Goal: Transaction & Acquisition: Purchase product/service

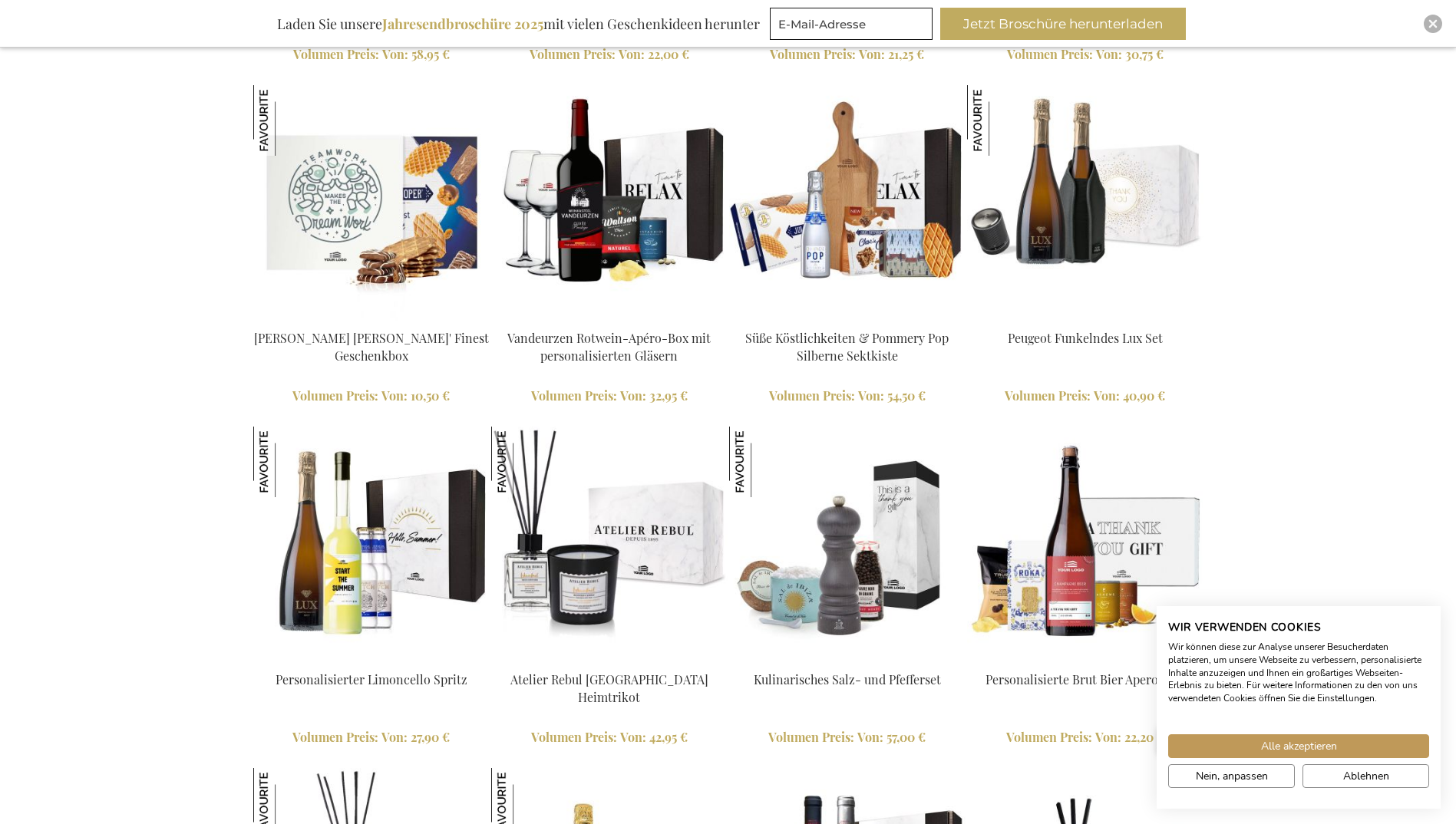
scroll to position [2195, 0]
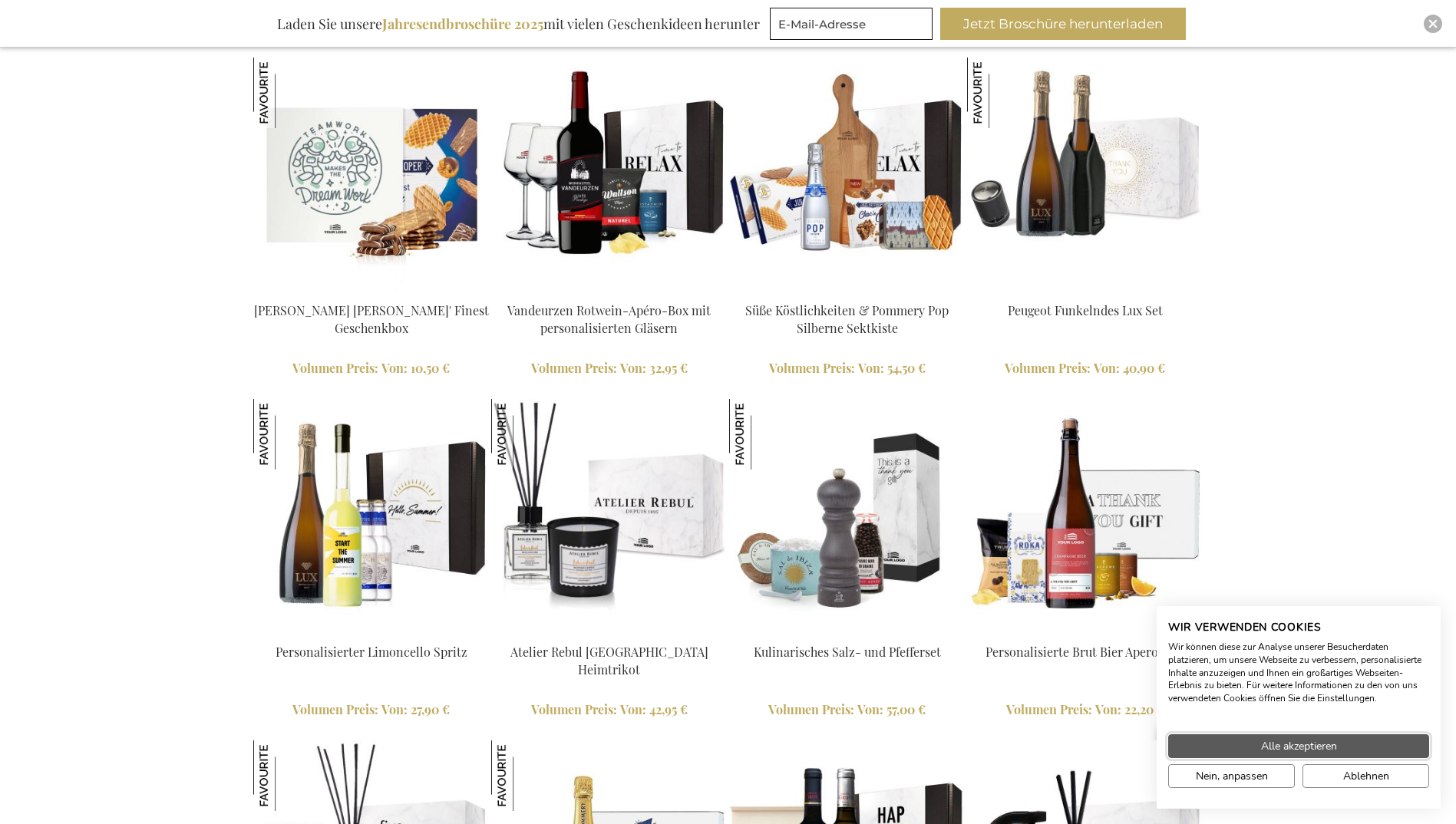
click at [1234, 738] on button "Alle akzeptieren" at bounding box center [1299, 745] width 261 height 23
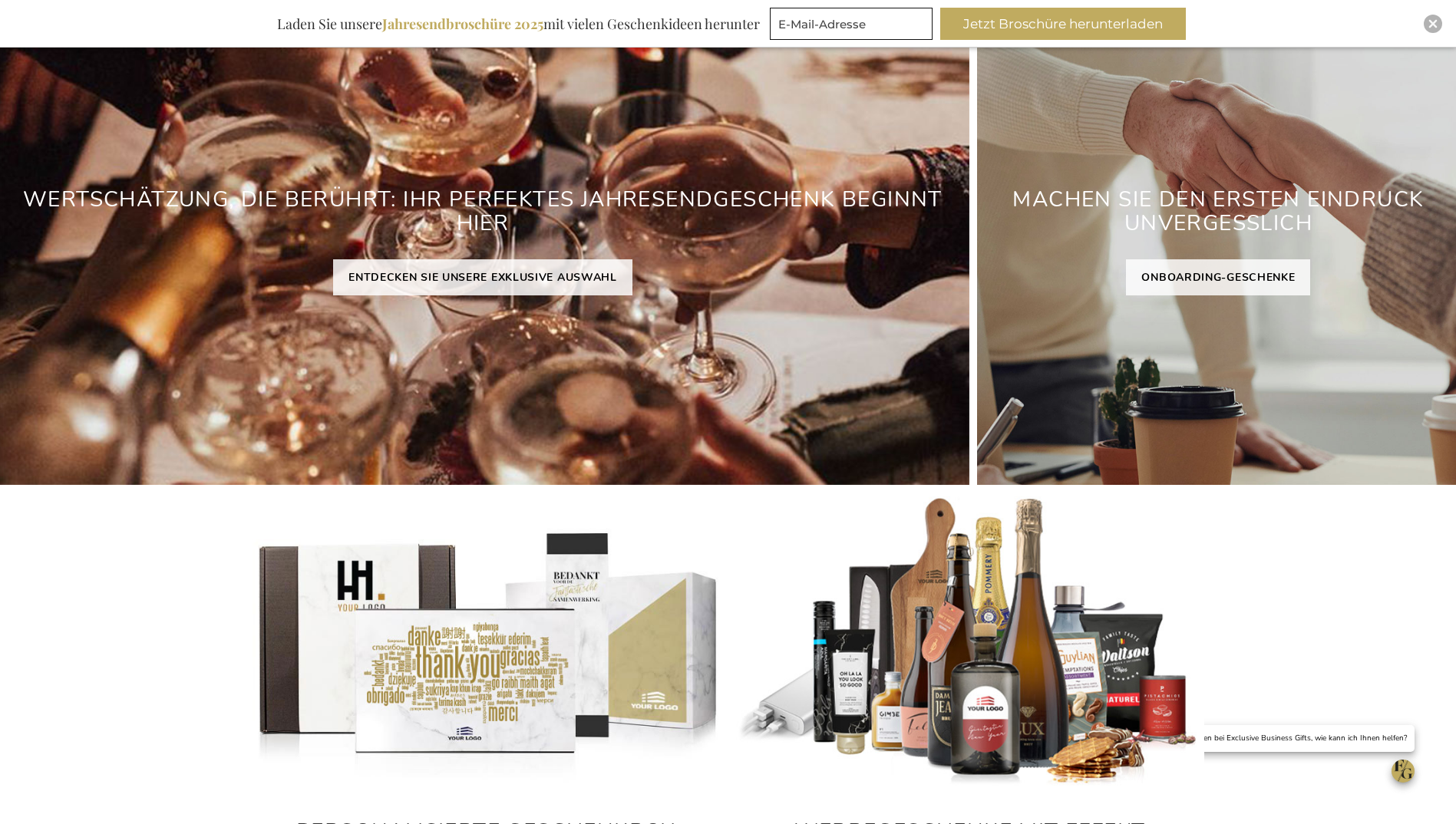
scroll to position [0, 0]
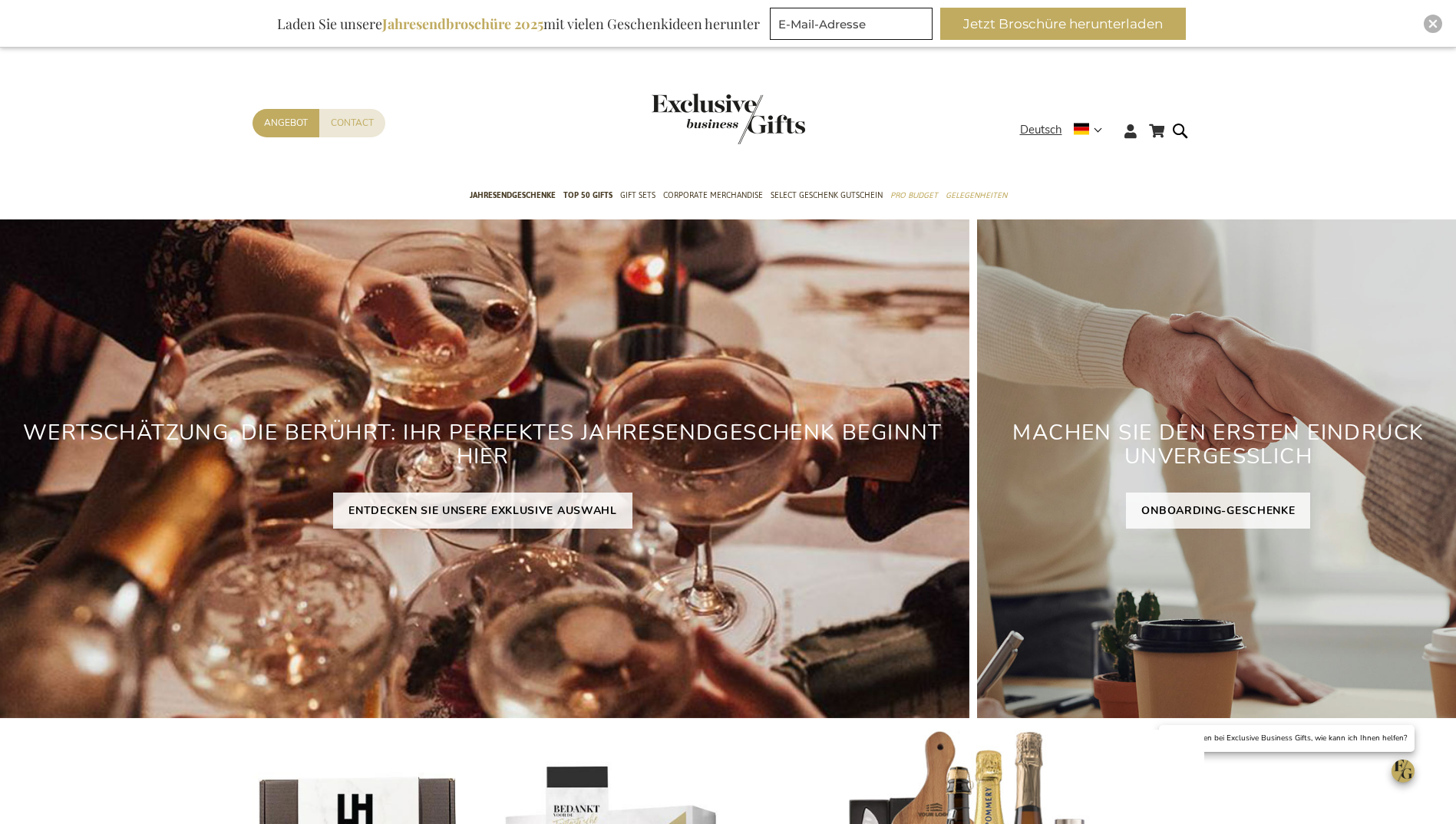
click at [975, 128] on div "Contact Angebot" at bounding box center [636, 143] width 767 height 68
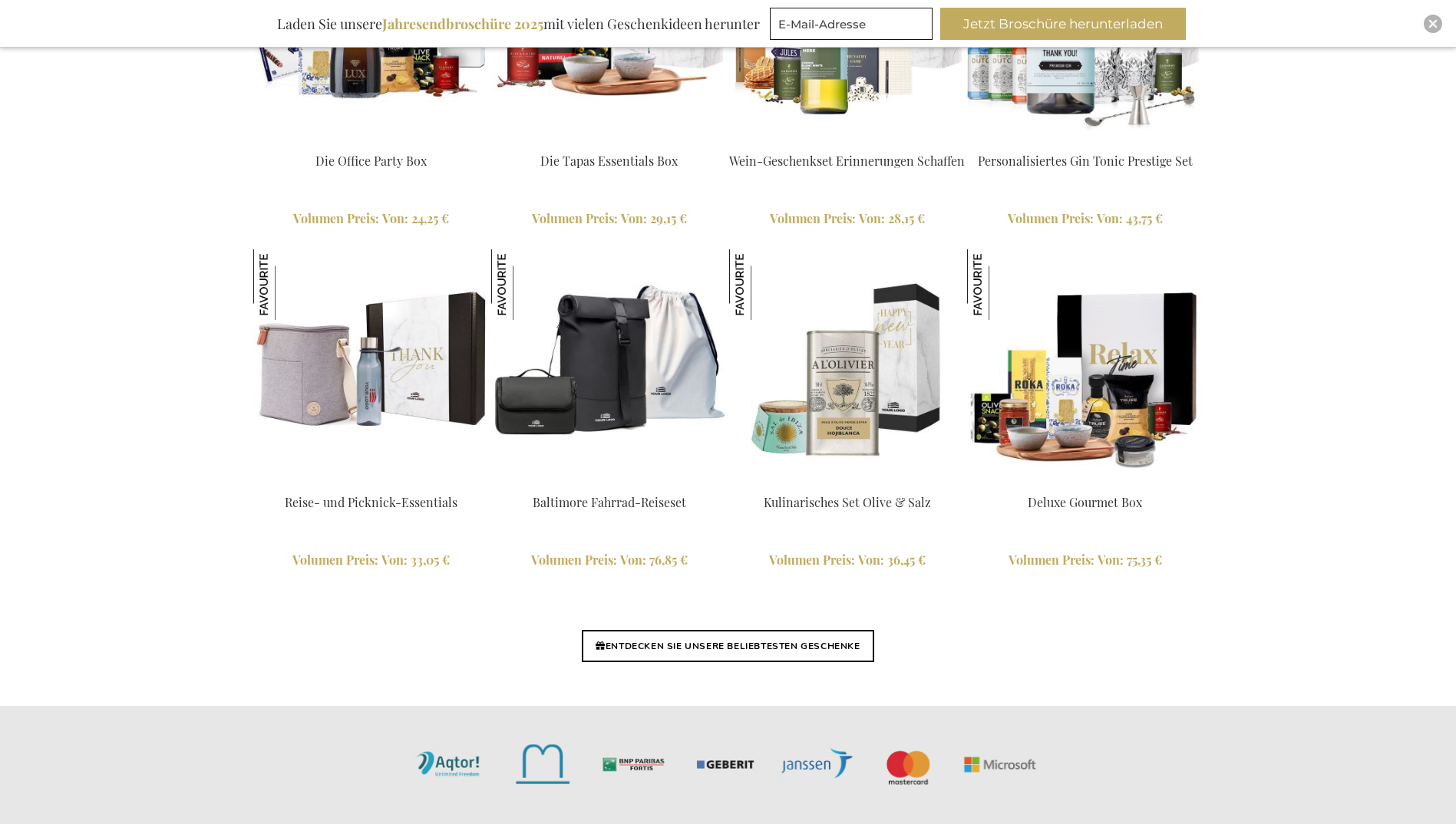
scroll to position [3375, 0]
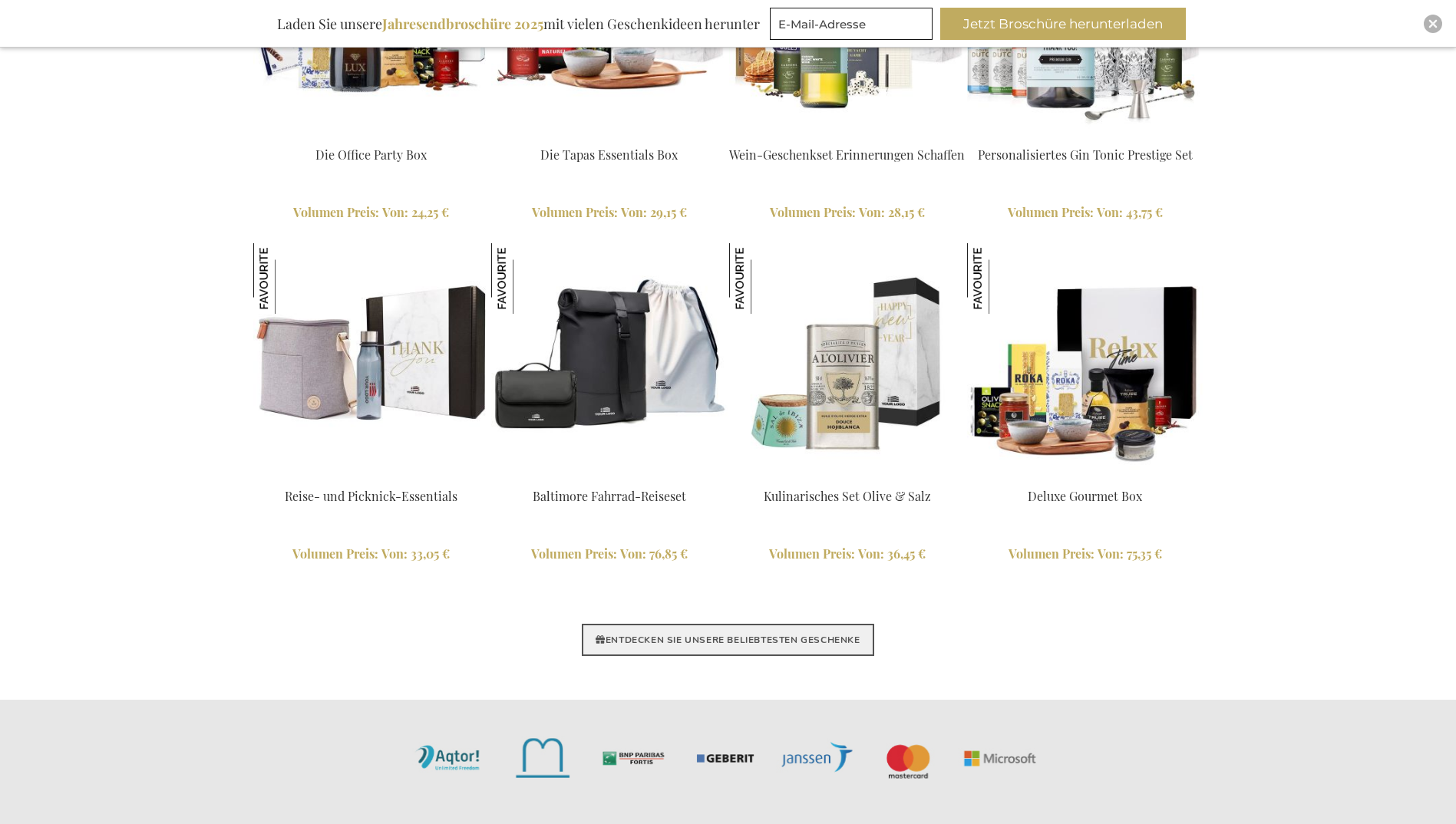
click at [771, 642] on link "ENTDECKEN SIE UNSERE BELIEBTESTEN GESCHENKE" at bounding box center [727, 639] width 292 height 32
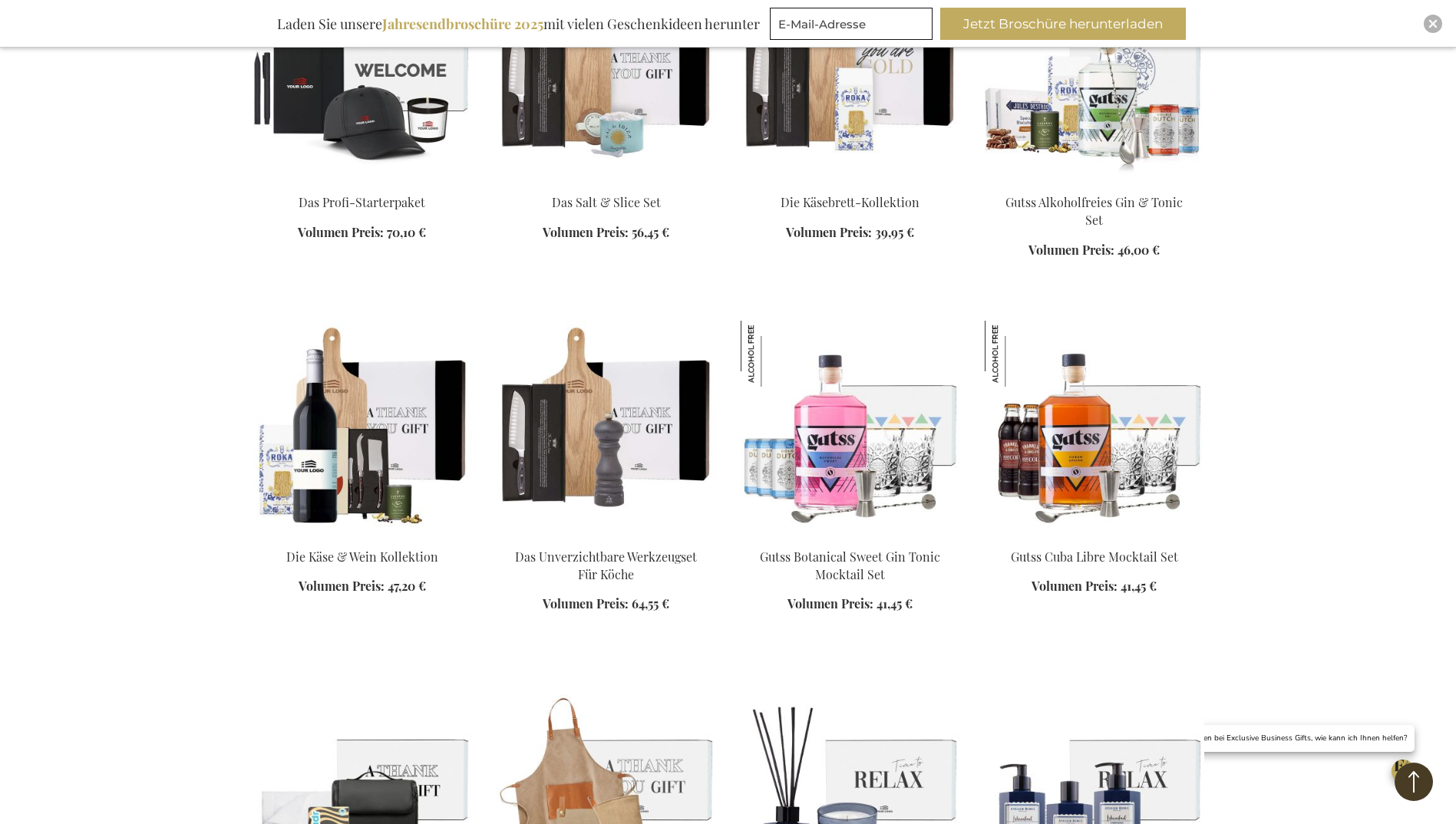
scroll to position [1457, 0]
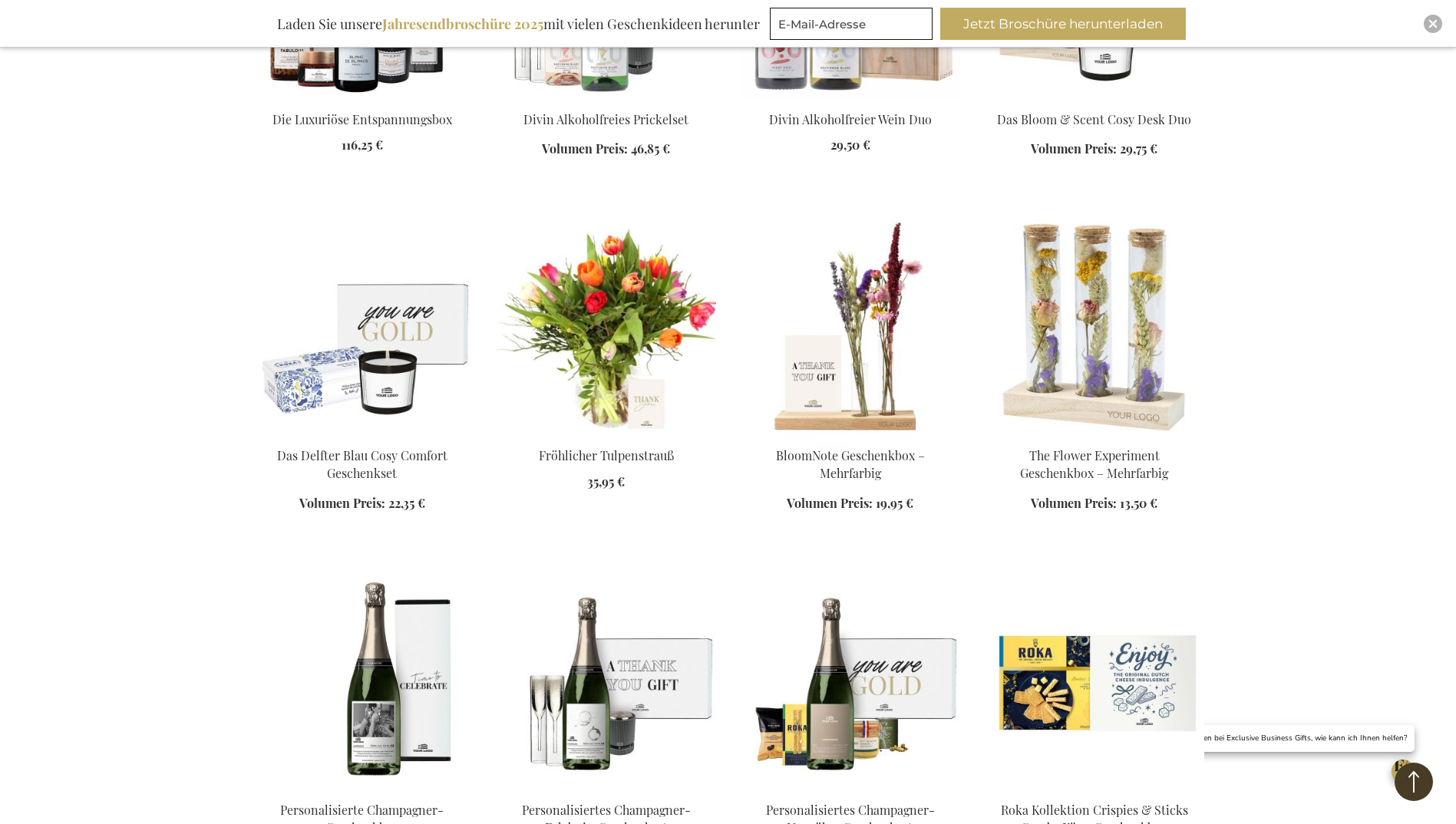
scroll to position [2762, 0]
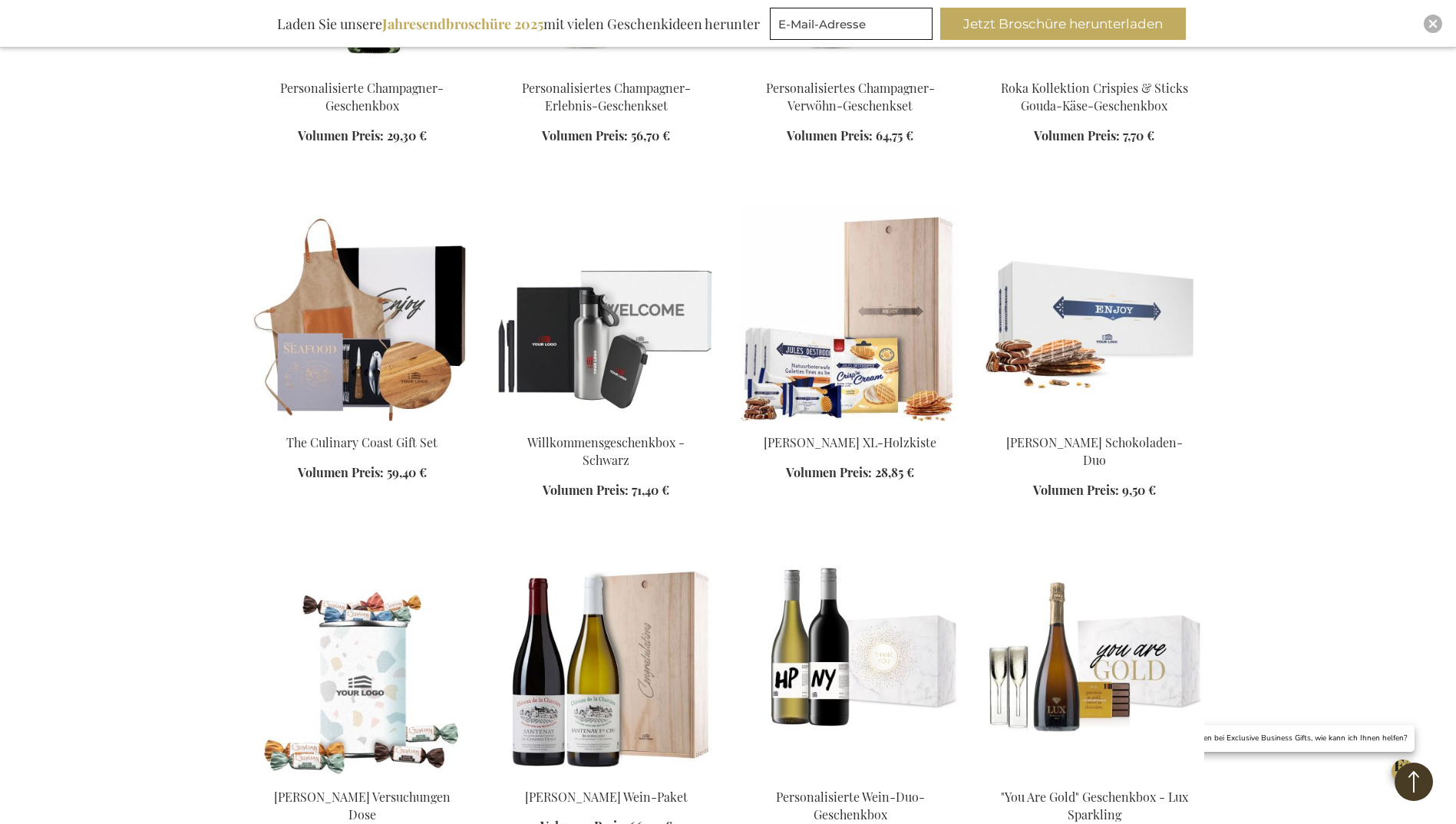
scroll to position [3299, 0]
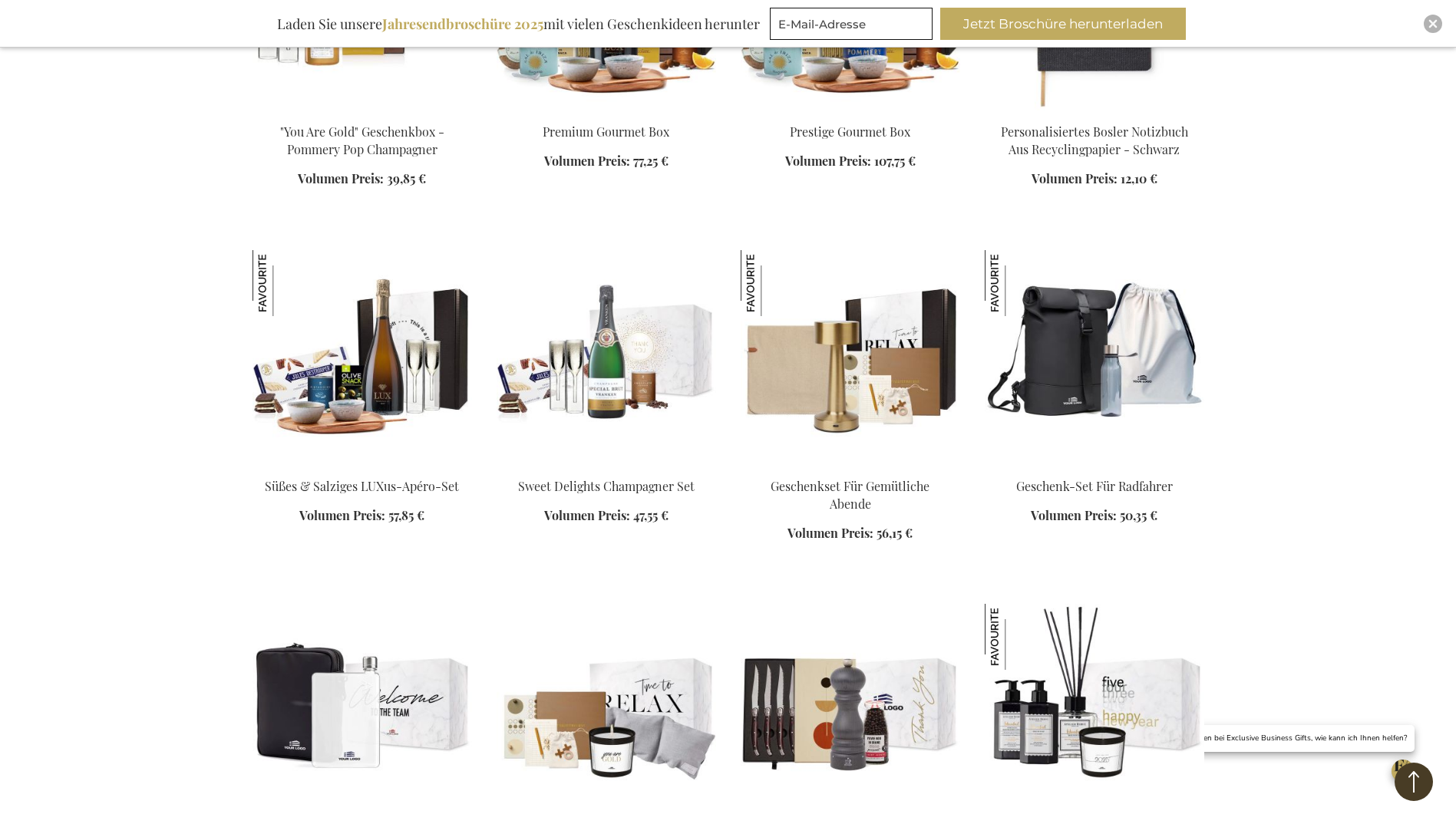
scroll to position [4526, 0]
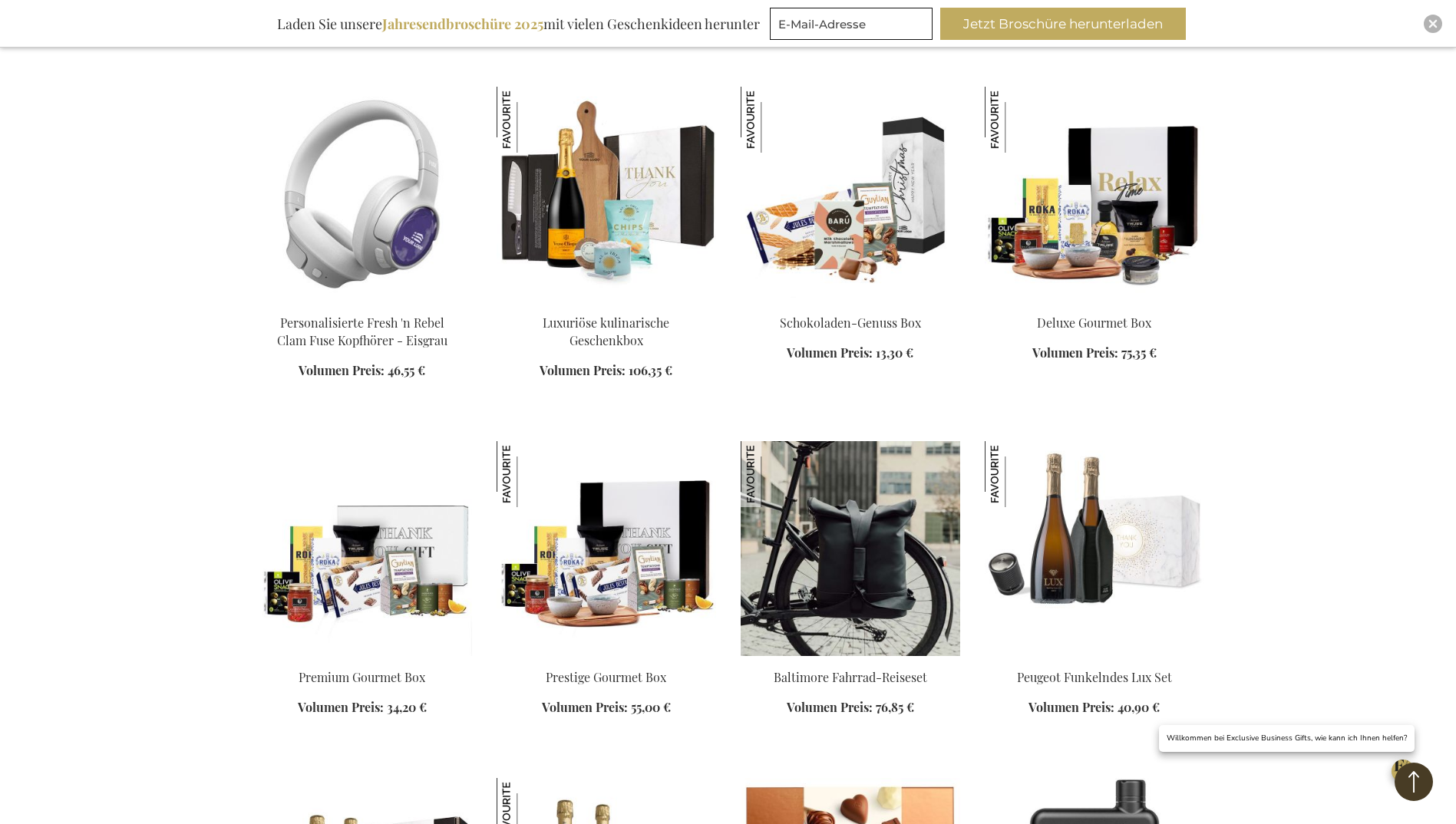
scroll to position [5215, 0]
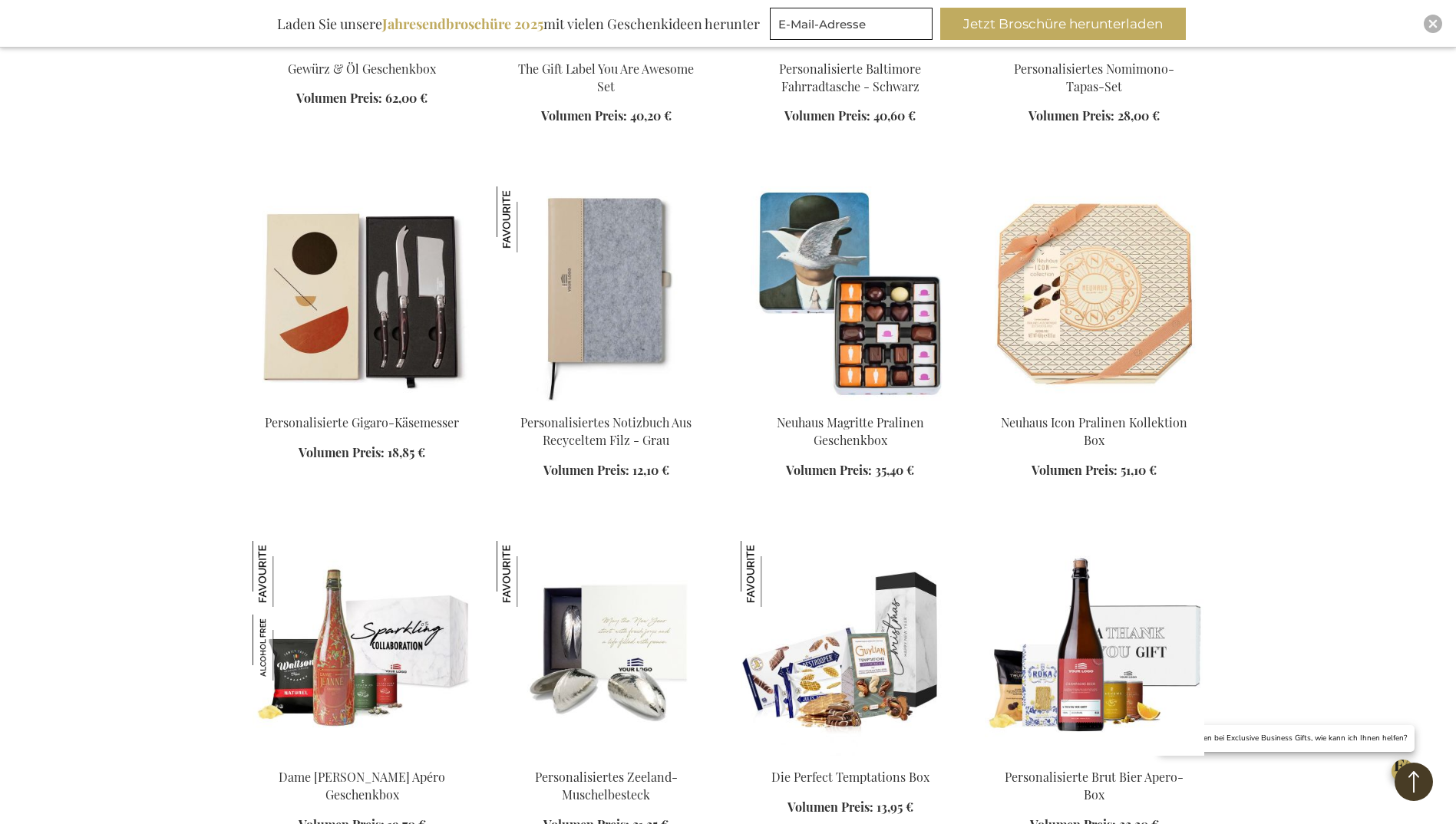
scroll to position [6903, 0]
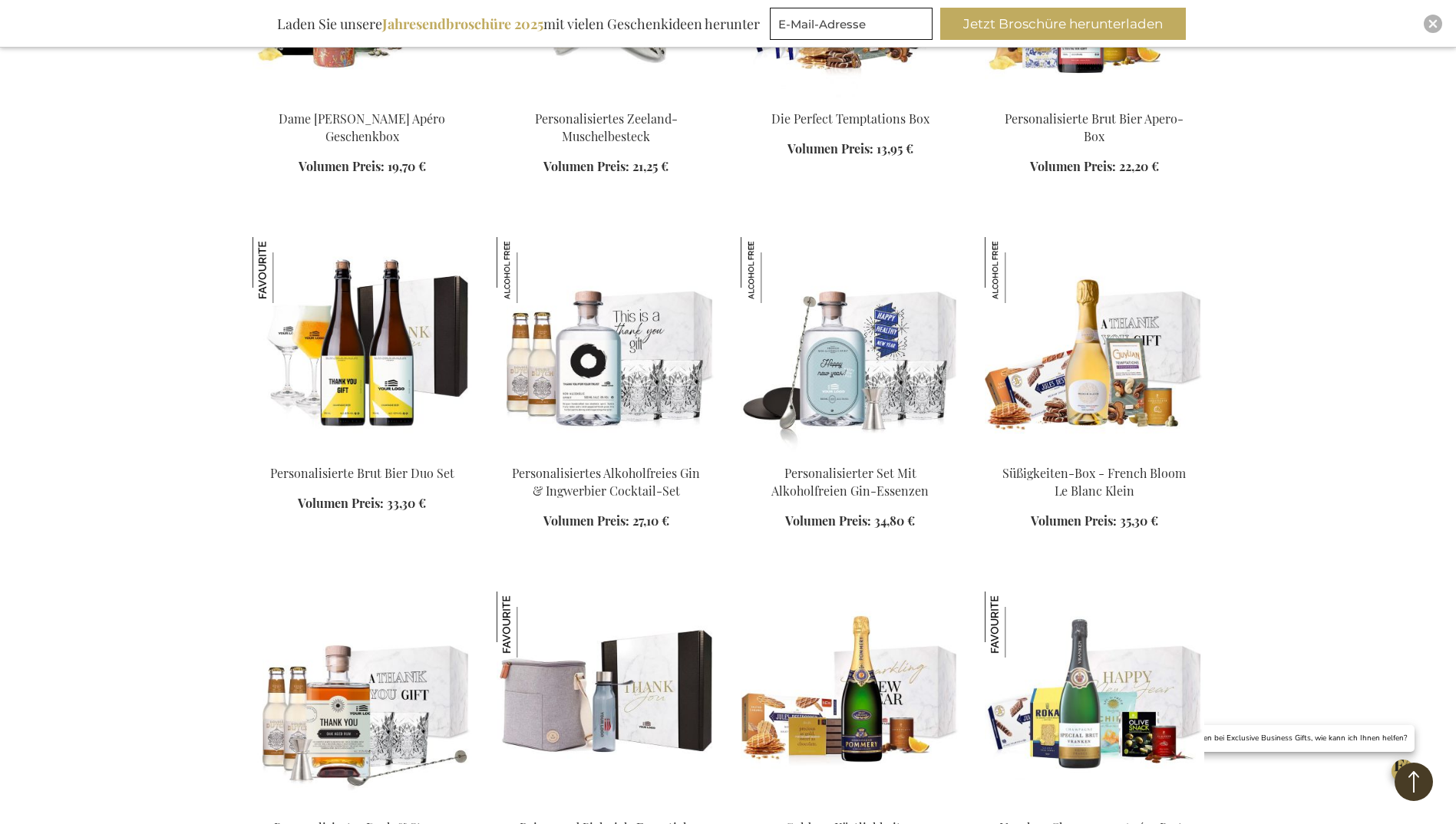
scroll to position [7670, 0]
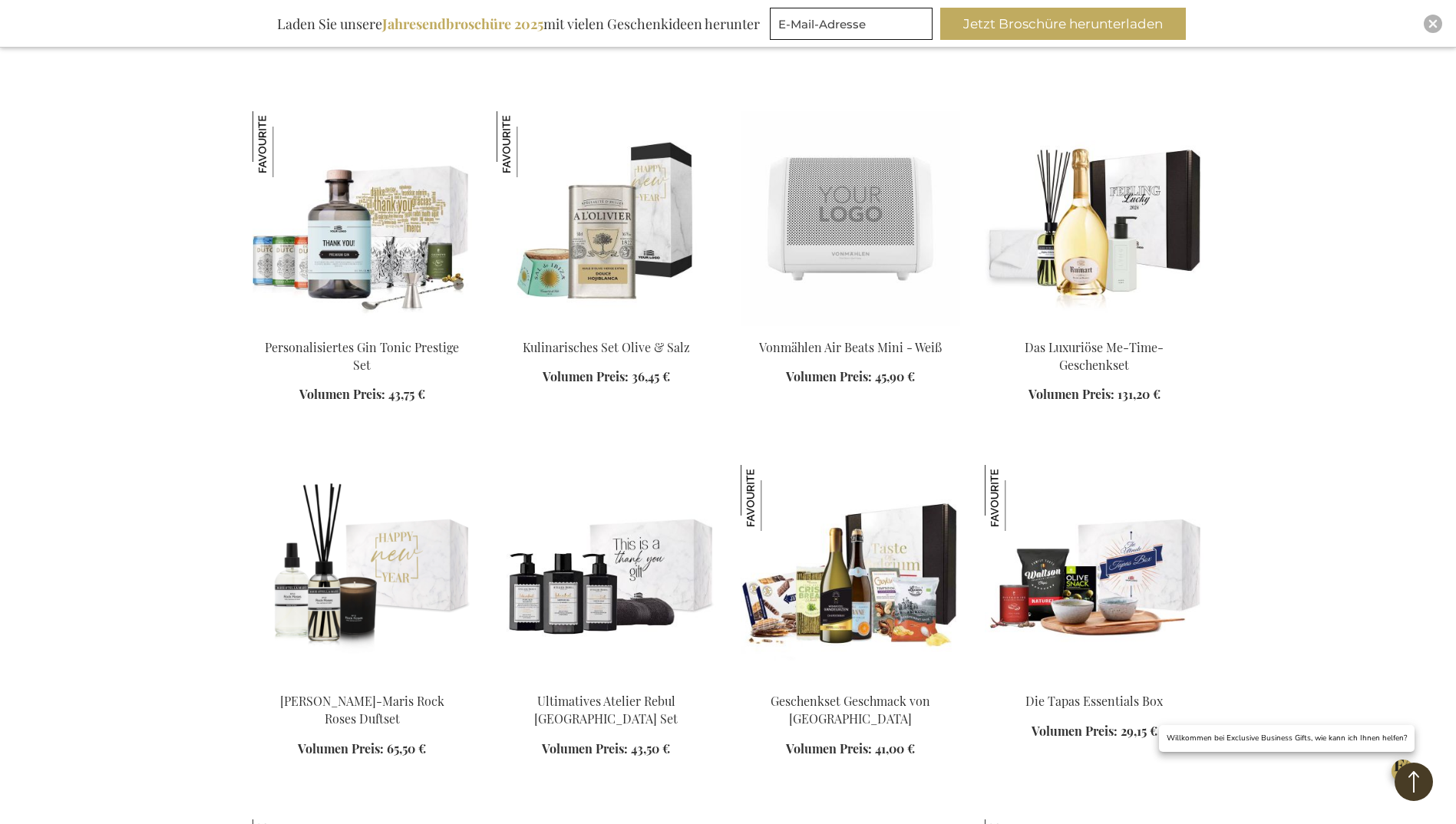
scroll to position [9051, 0]
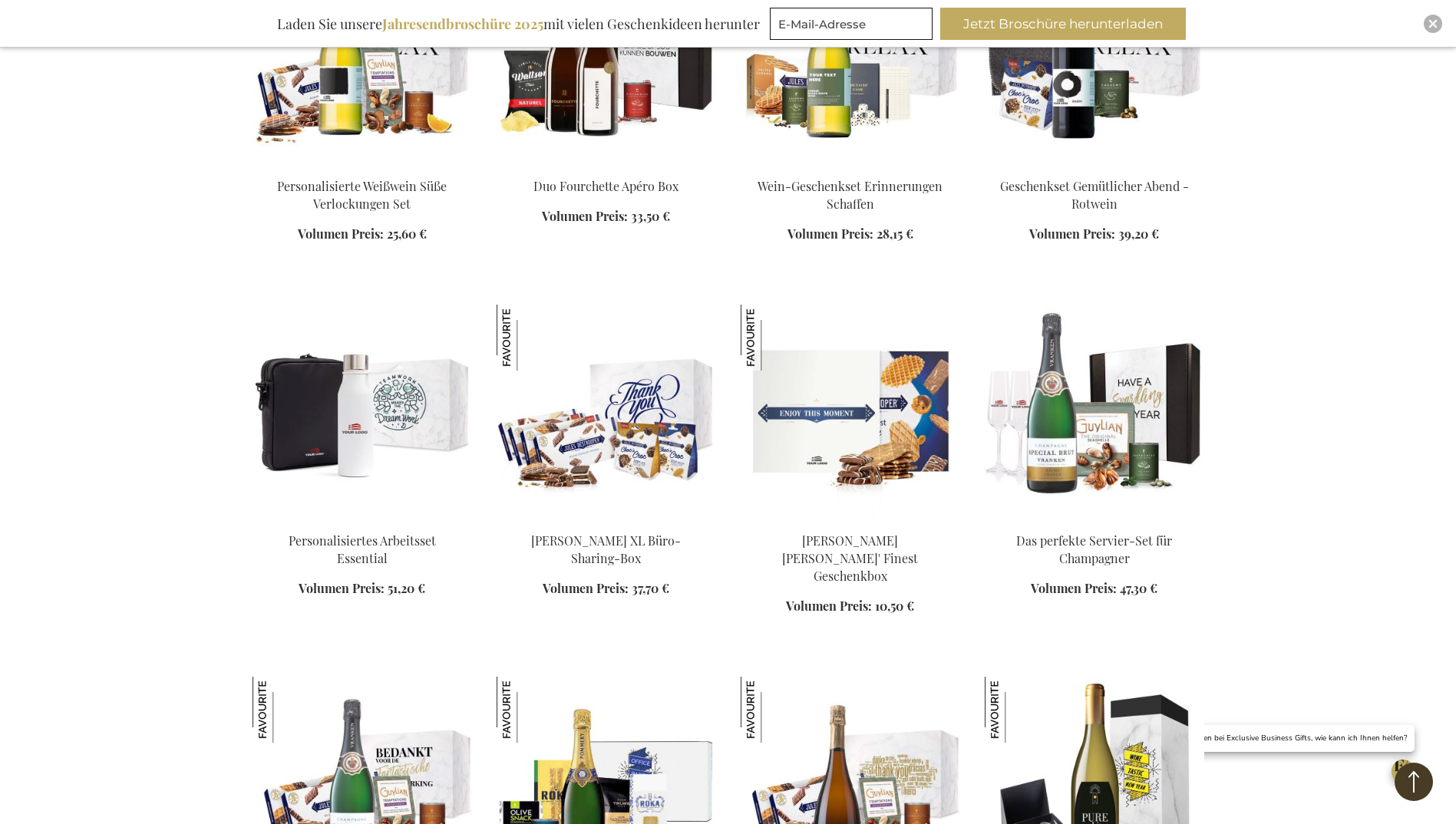
scroll to position [9741, 0]
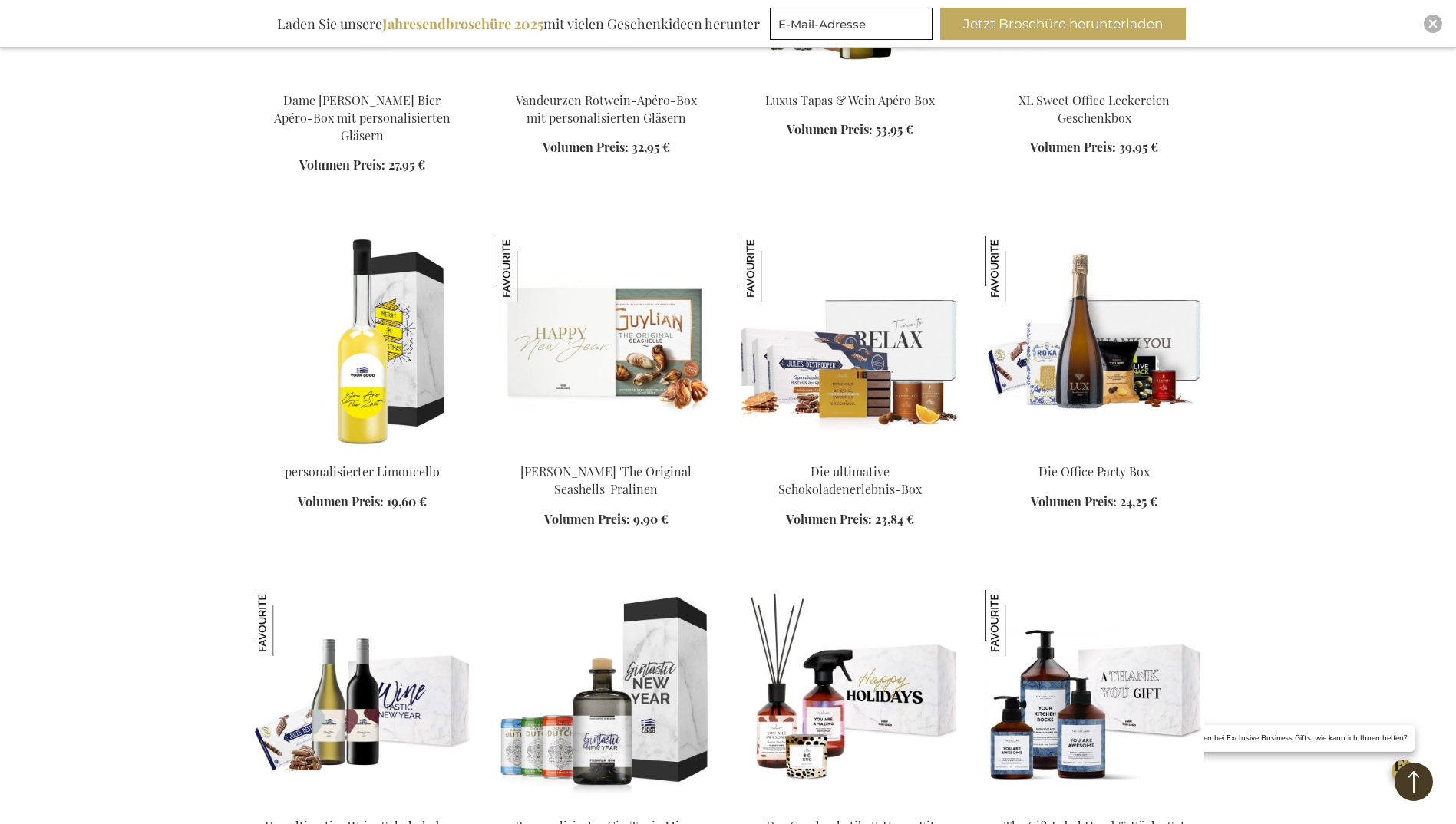
scroll to position [11199, 0]
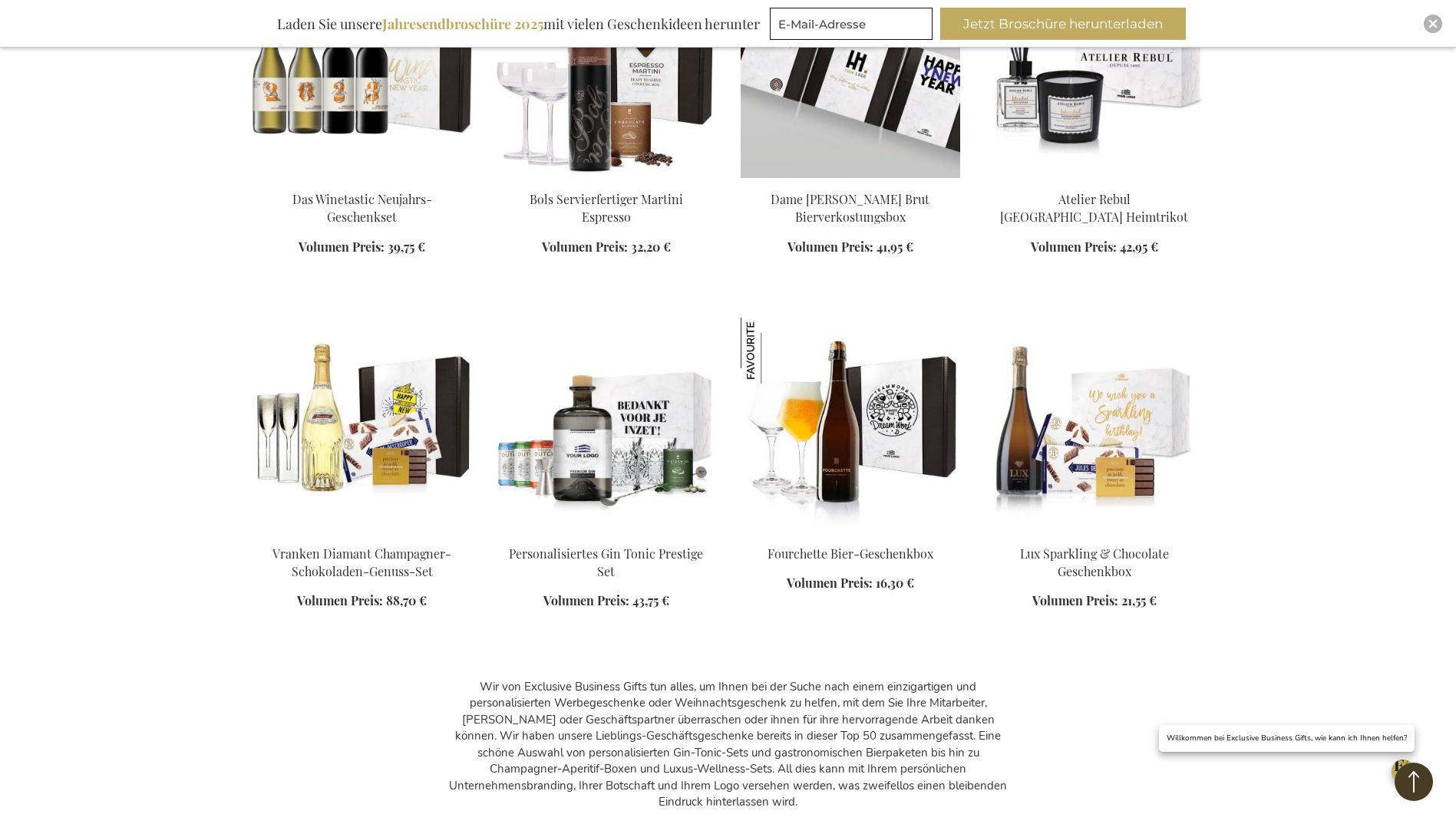
scroll to position [12196, 0]
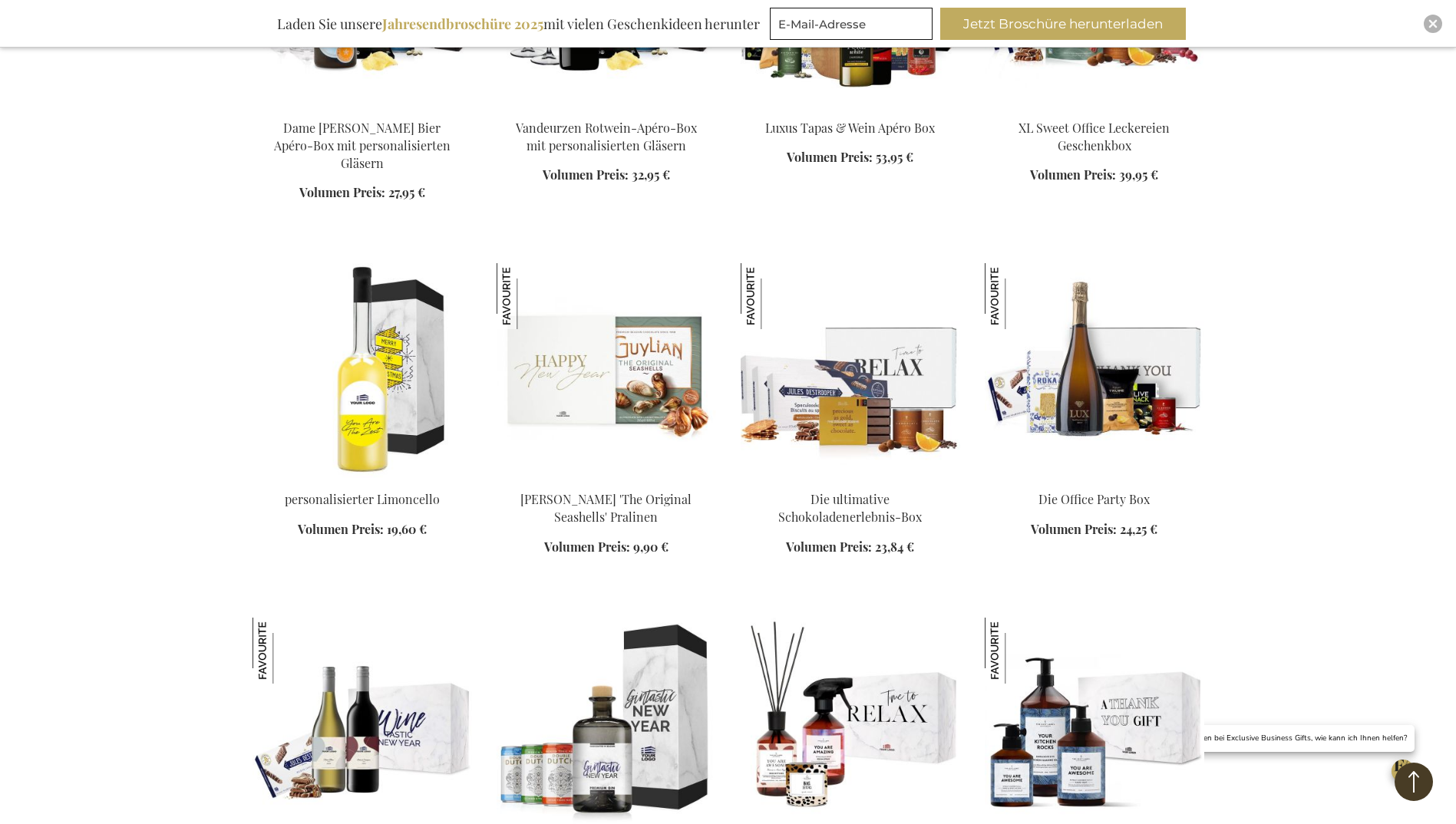
scroll to position [10892, 0]
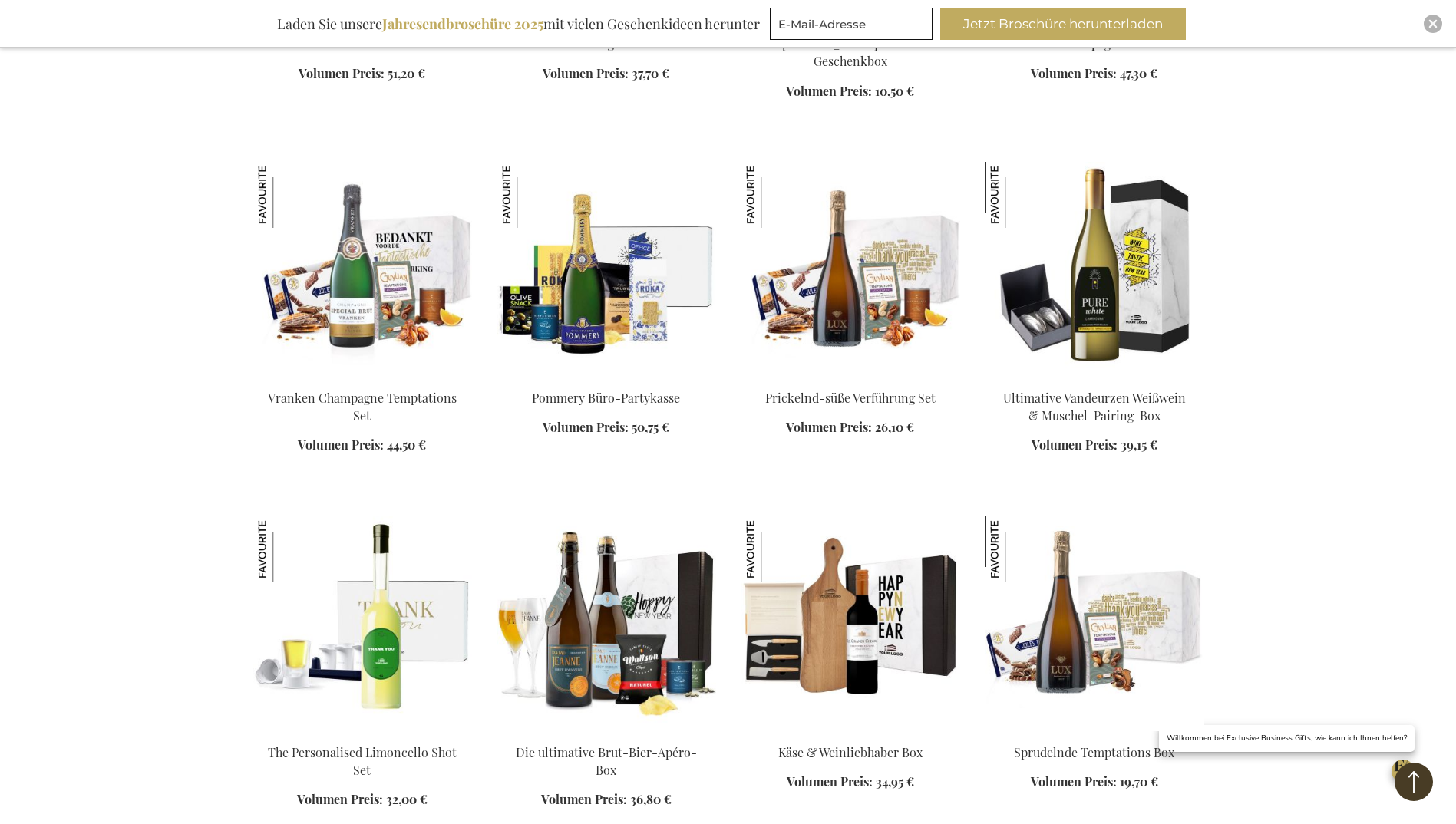
scroll to position [10048, 0]
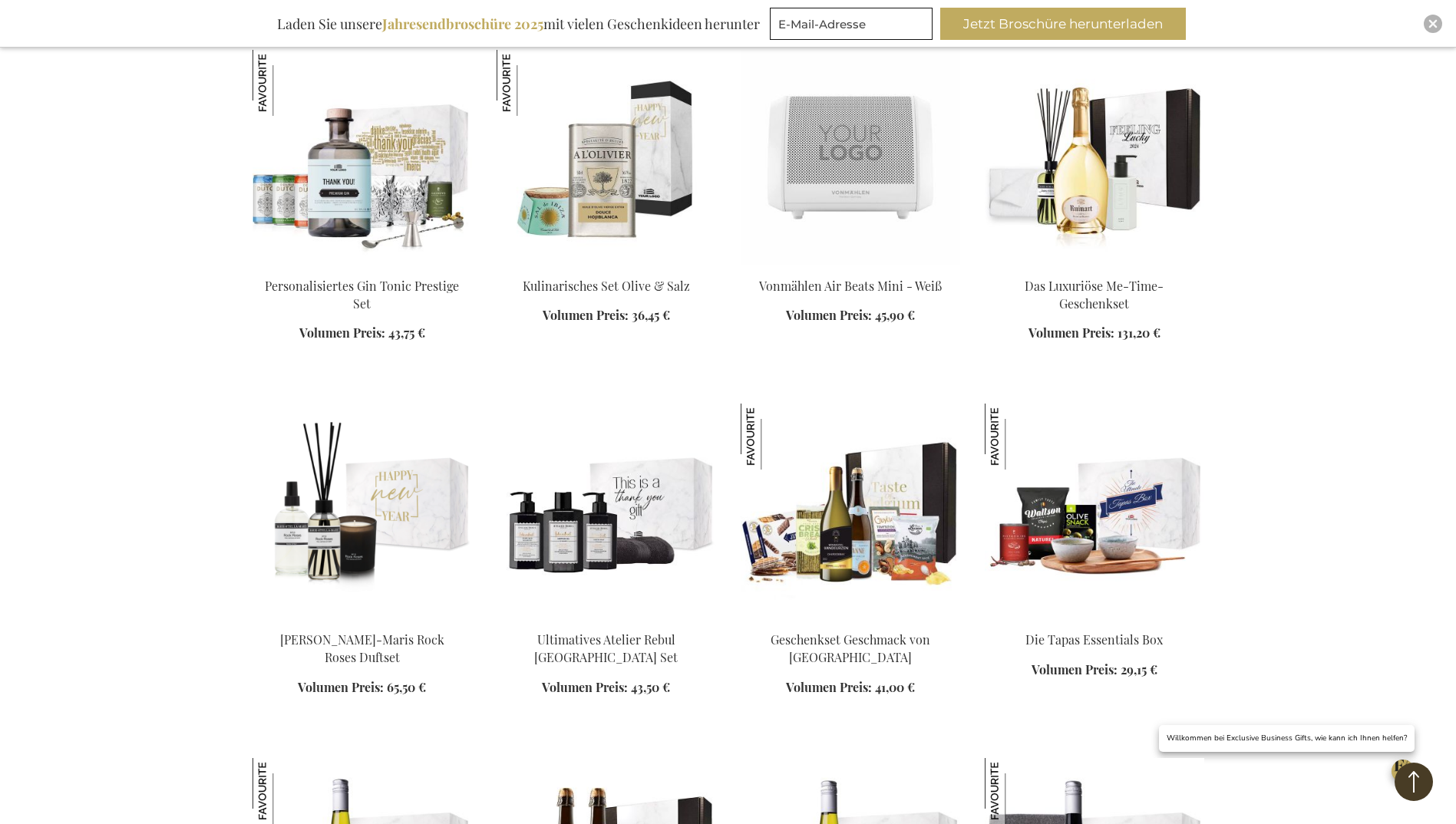
scroll to position [8667, 0]
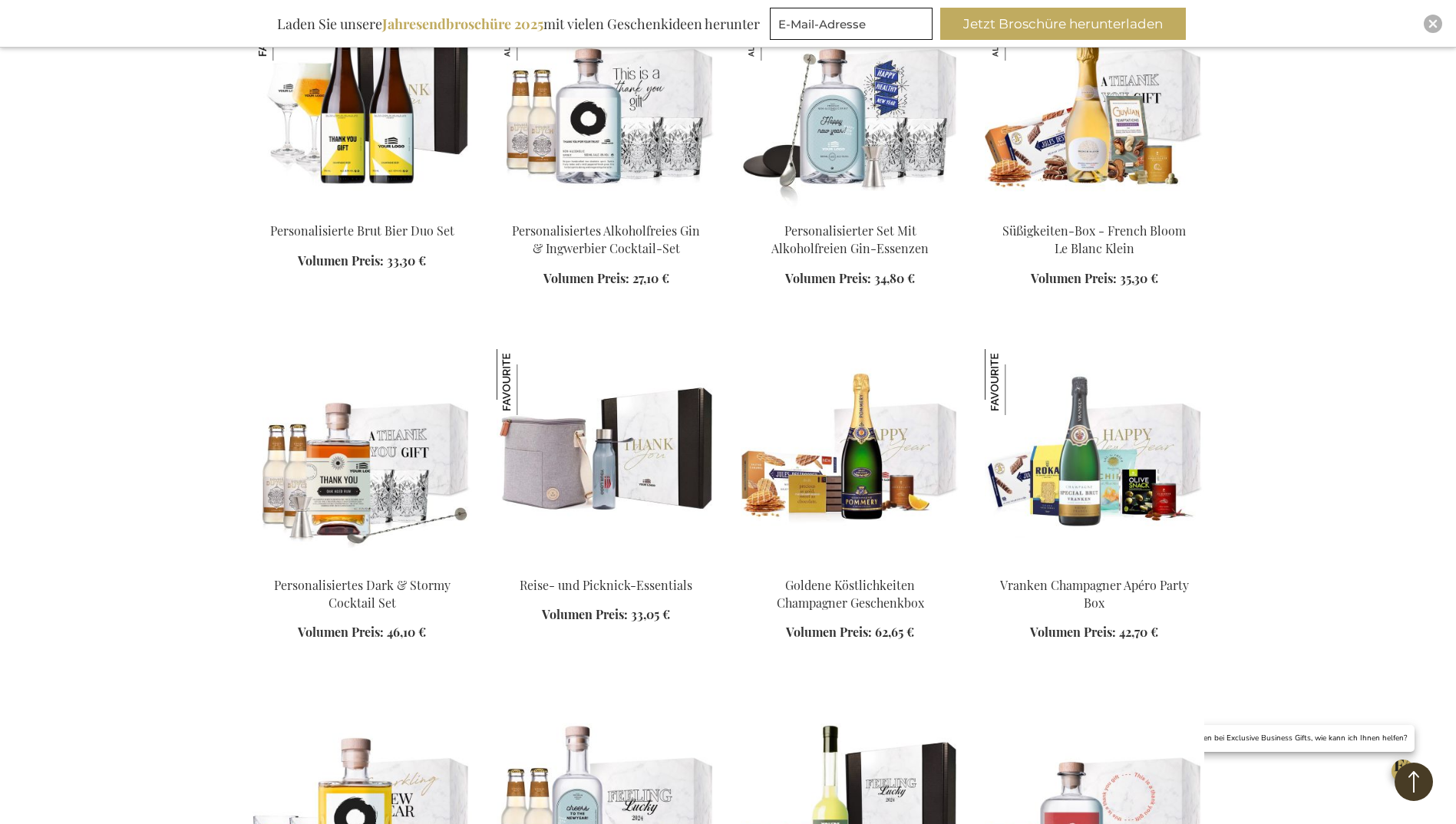
scroll to position [7593, 0]
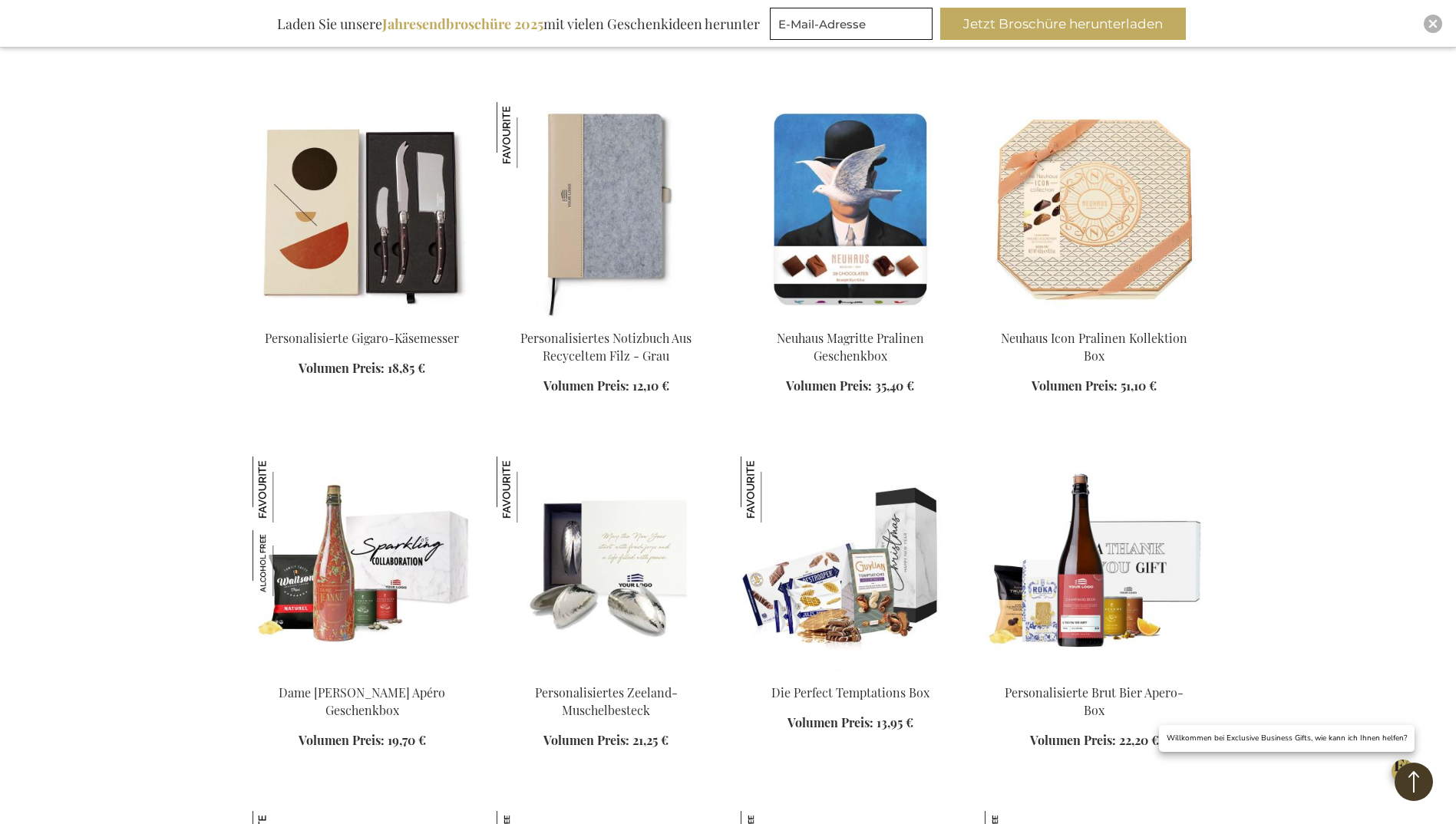
scroll to position [6903, 0]
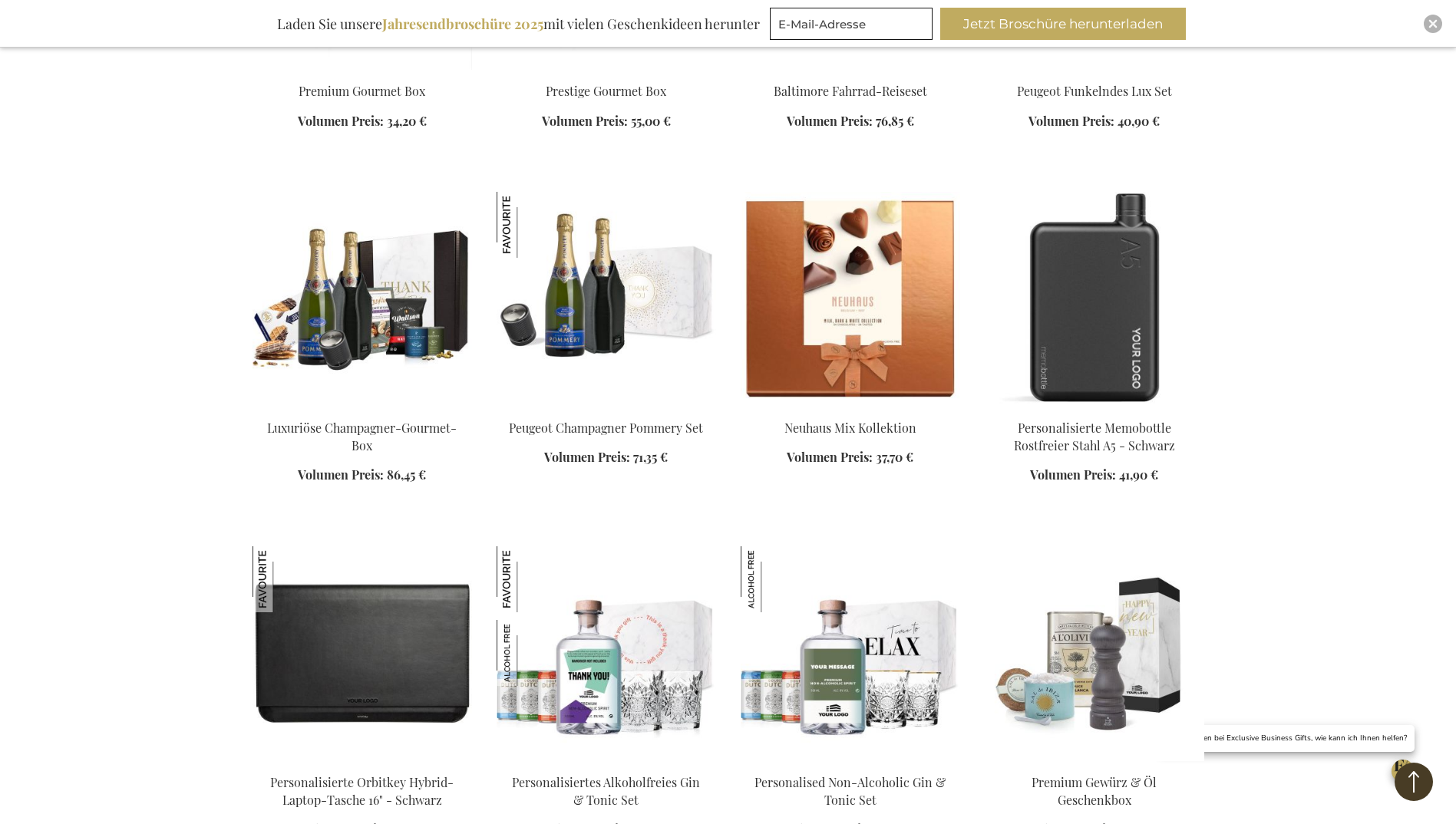
scroll to position [5599, 0]
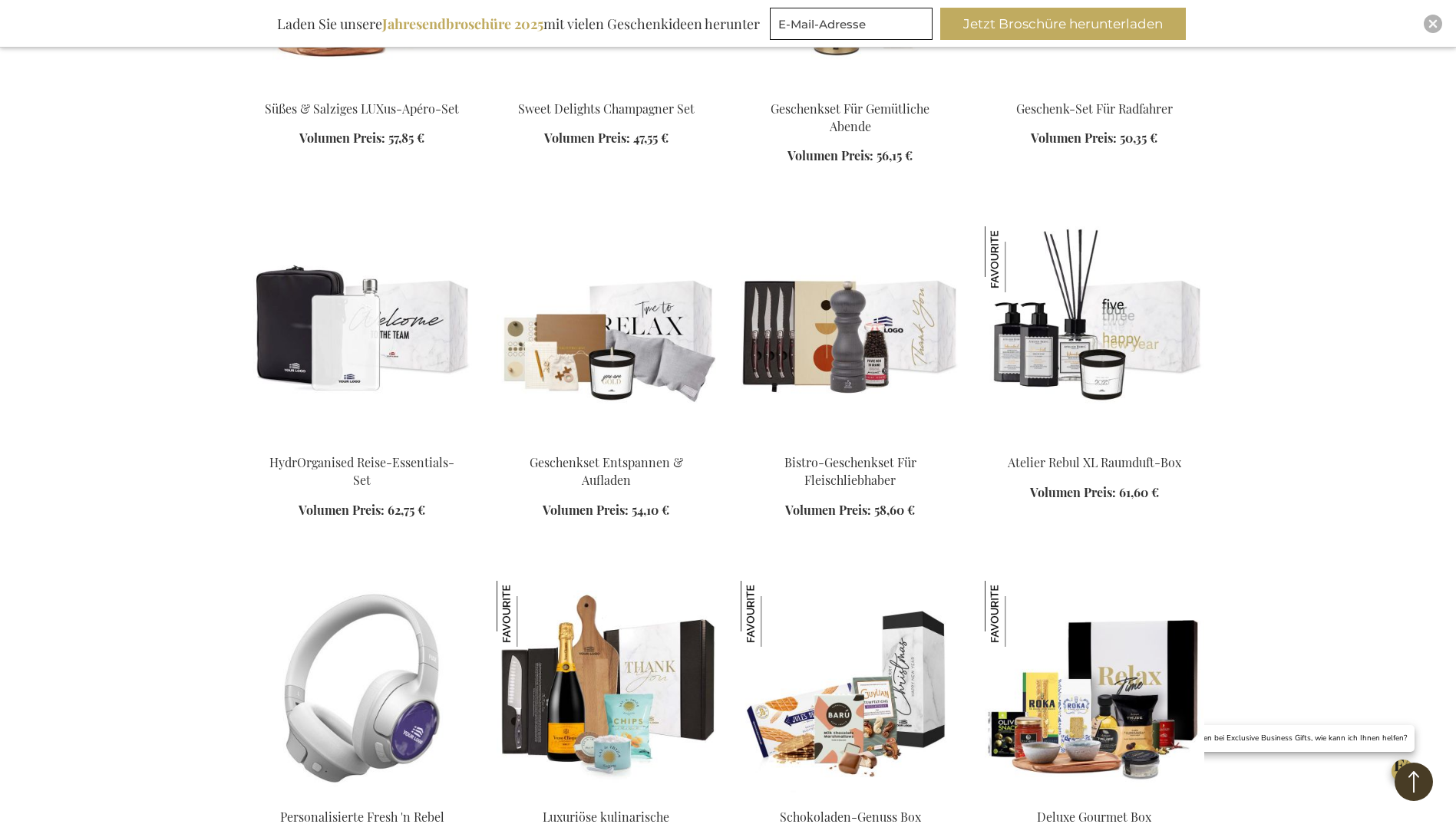
scroll to position [4449, 0]
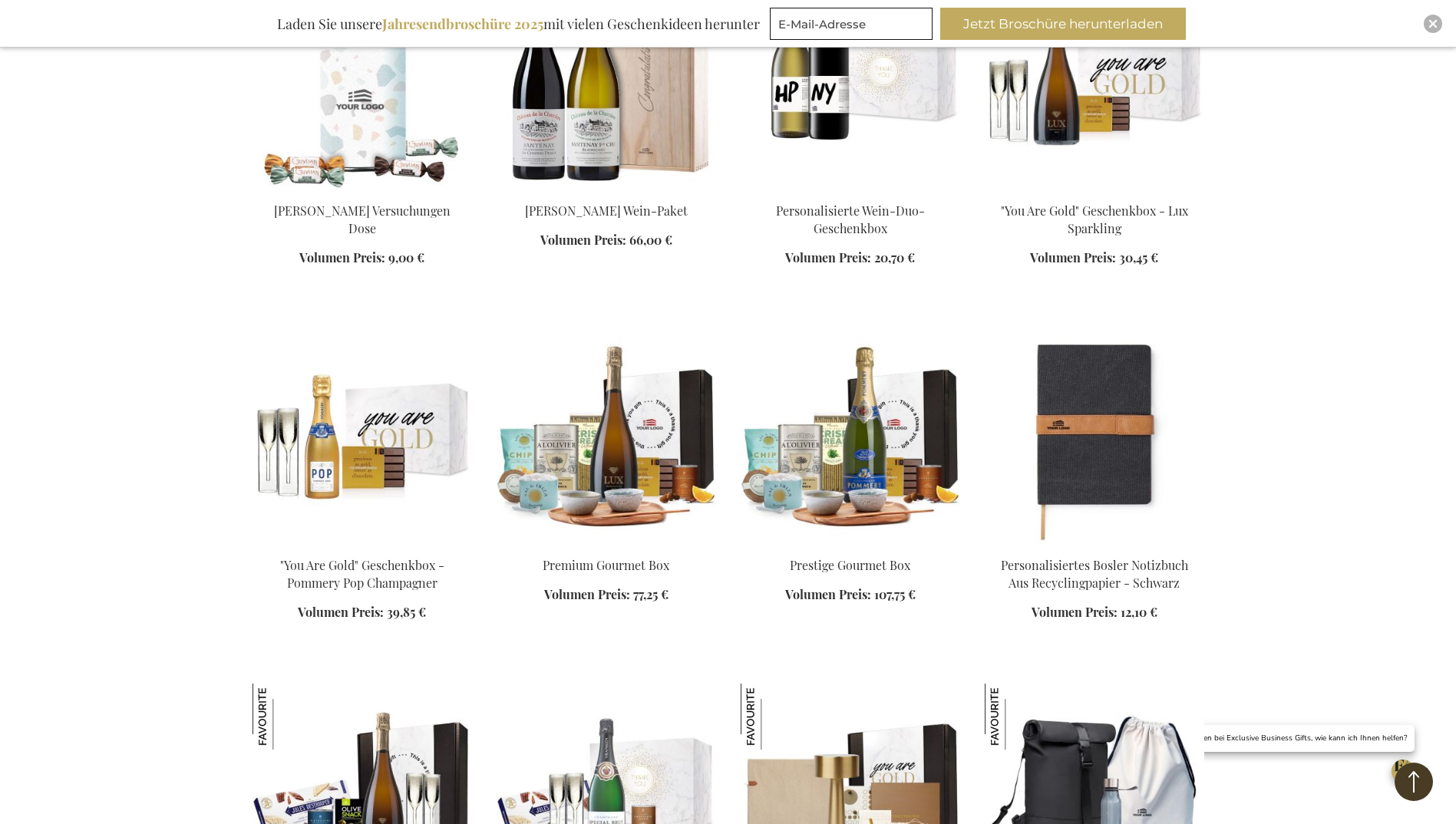
scroll to position [3835, 0]
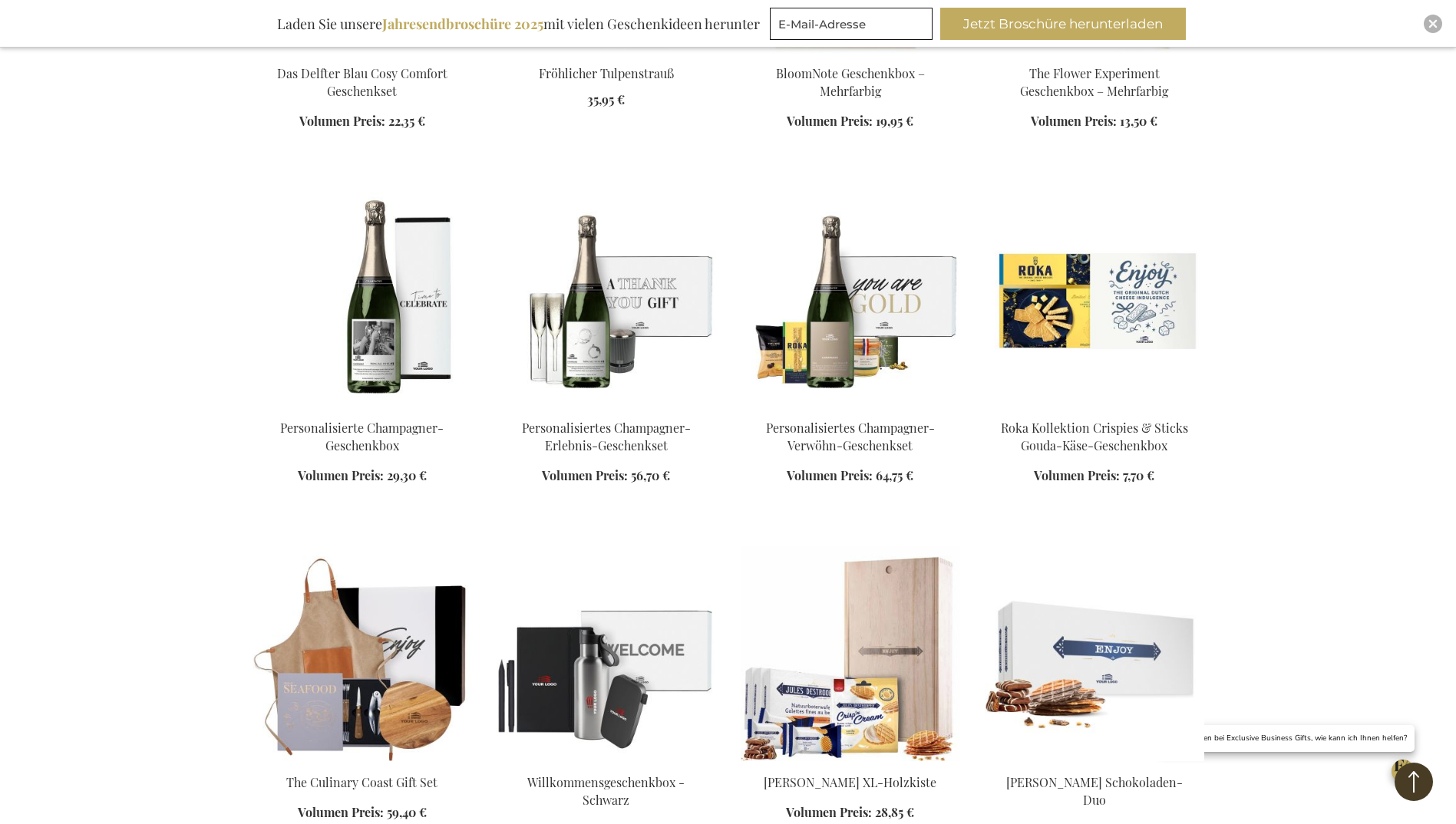
scroll to position [2915, 0]
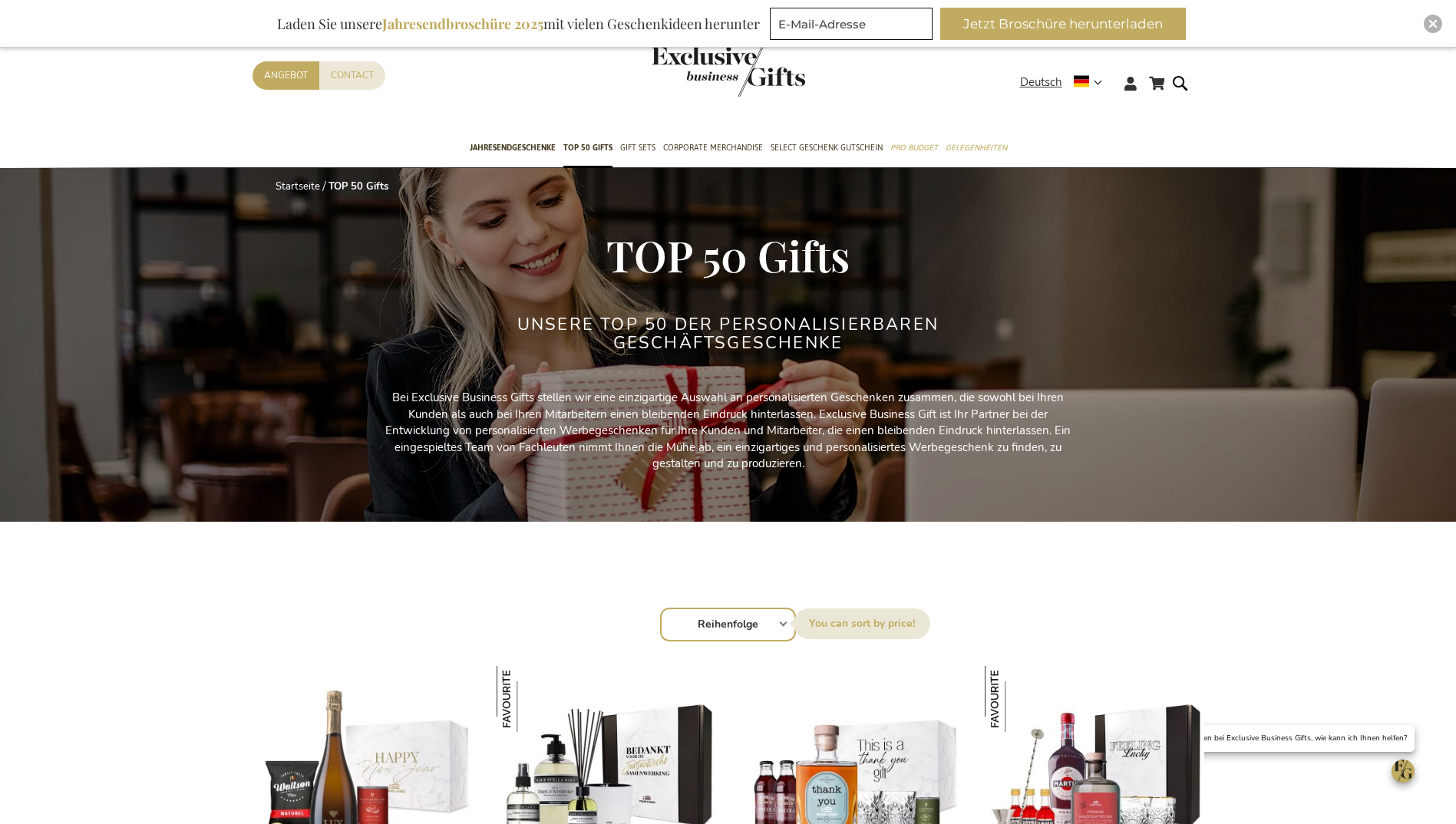
click at [778, 624] on select "Reihenfolge Best Sellers Am meisten angesehen Neu Biggest Saving Price: low to …" at bounding box center [728, 624] width 136 height 34
click at [1080, 514] on div "Startseite TOP 50 Gifts TOP 50 Gifts Unsere TOP 50 der personalisierbaren Gesch…" at bounding box center [728, 361] width 952 height 387
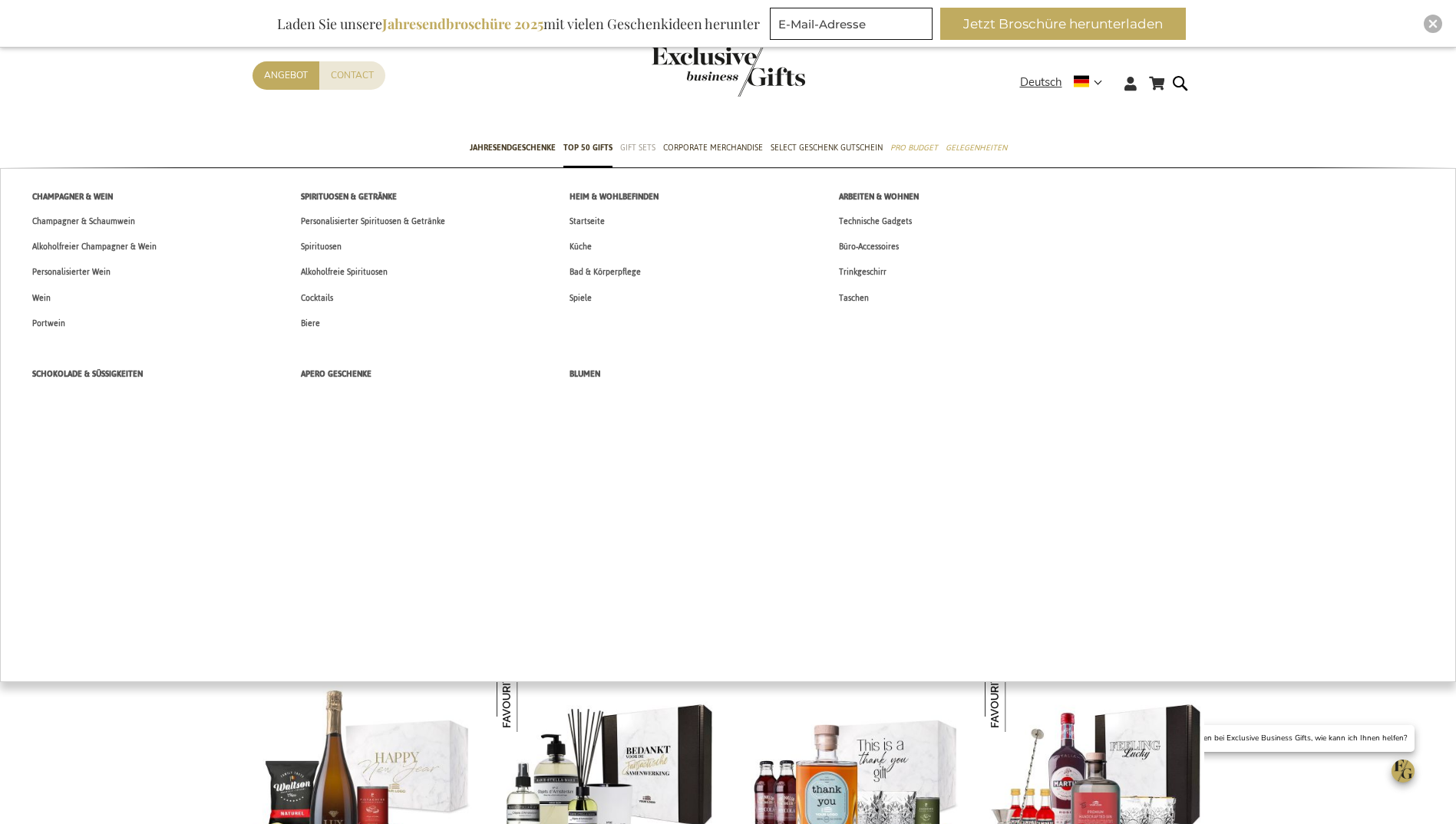
click at [624, 144] on span "Gift Sets" at bounding box center [638, 147] width 35 height 16
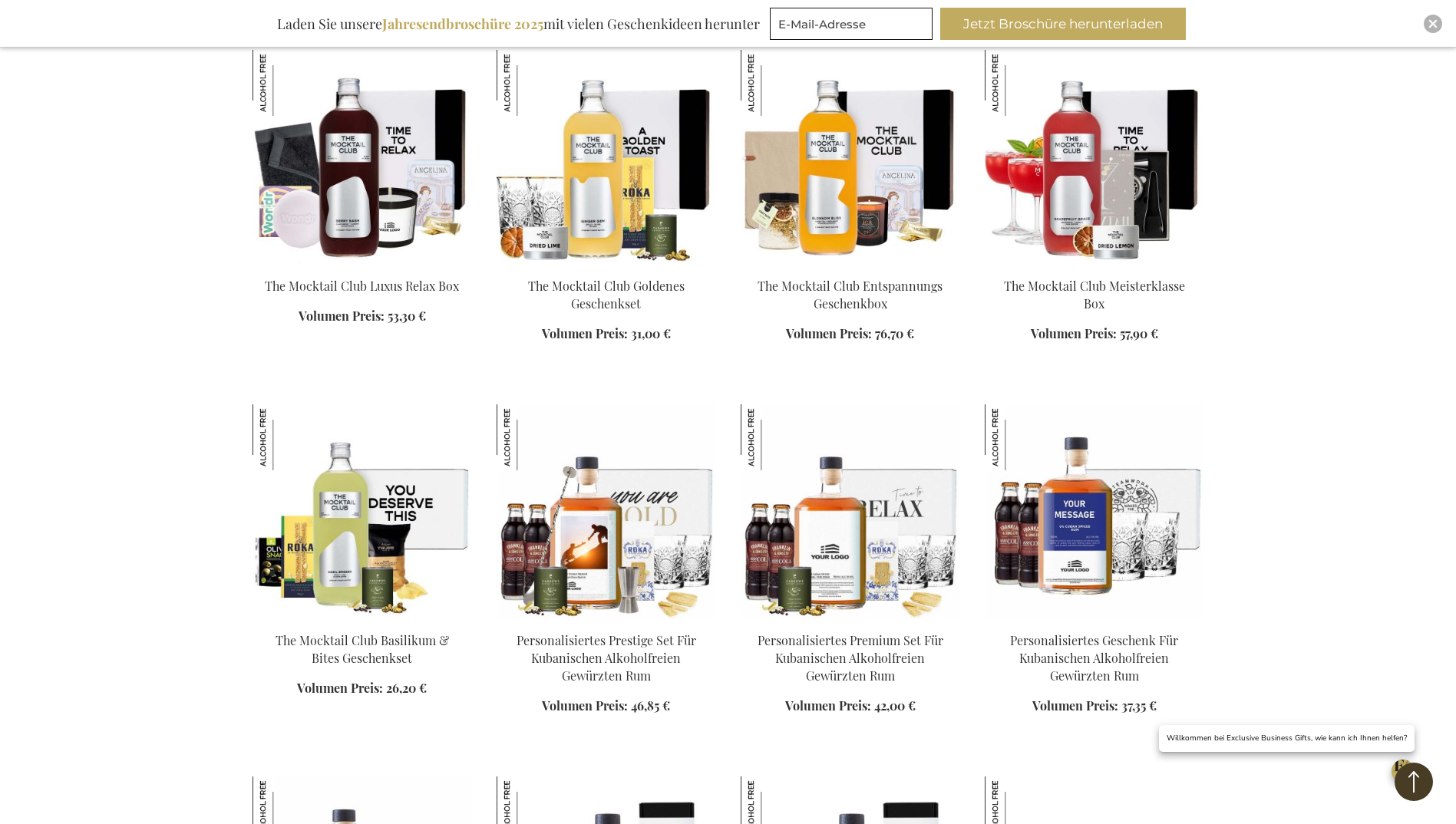
scroll to position [844, 0]
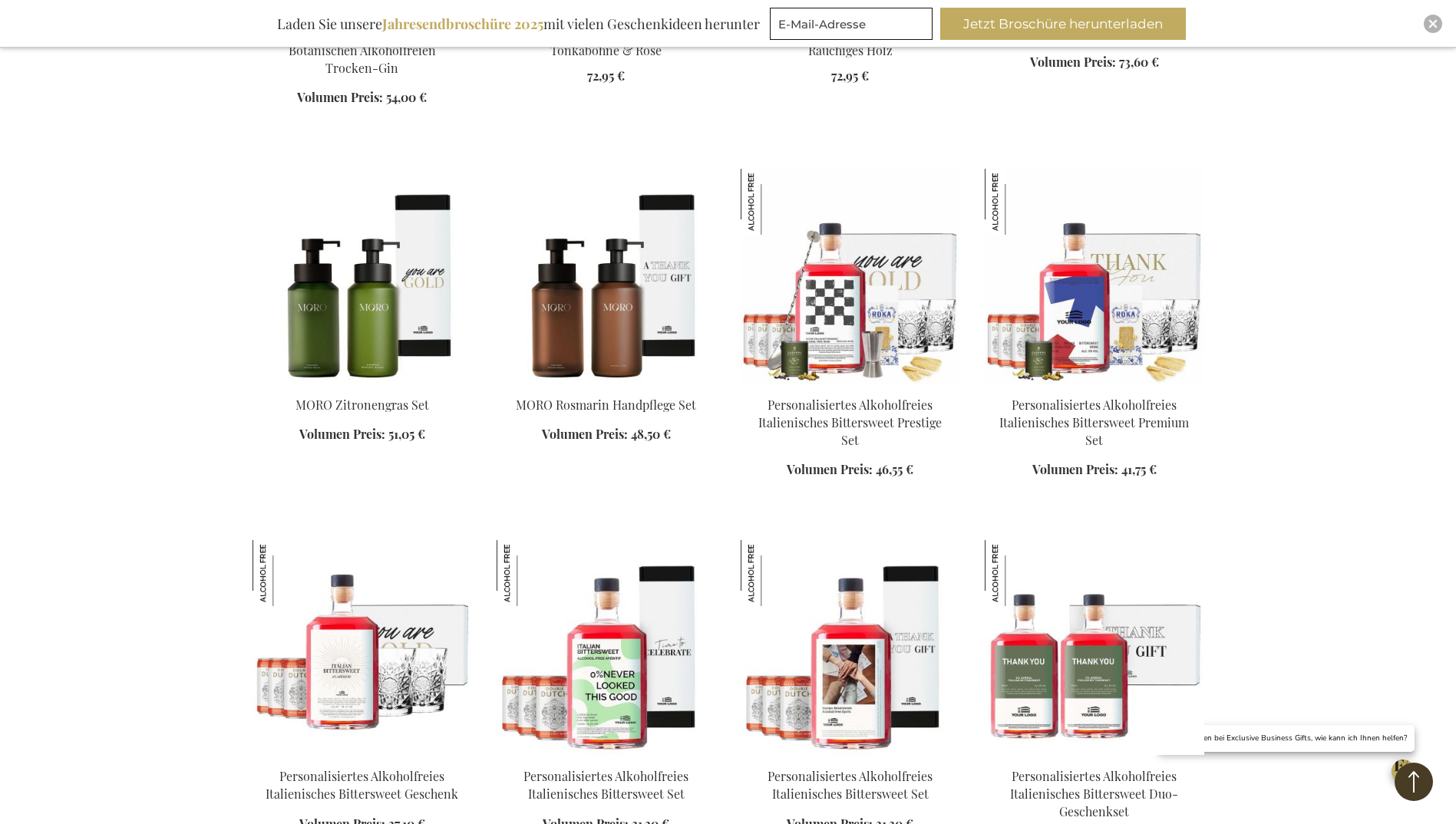
scroll to position [2301, 0]
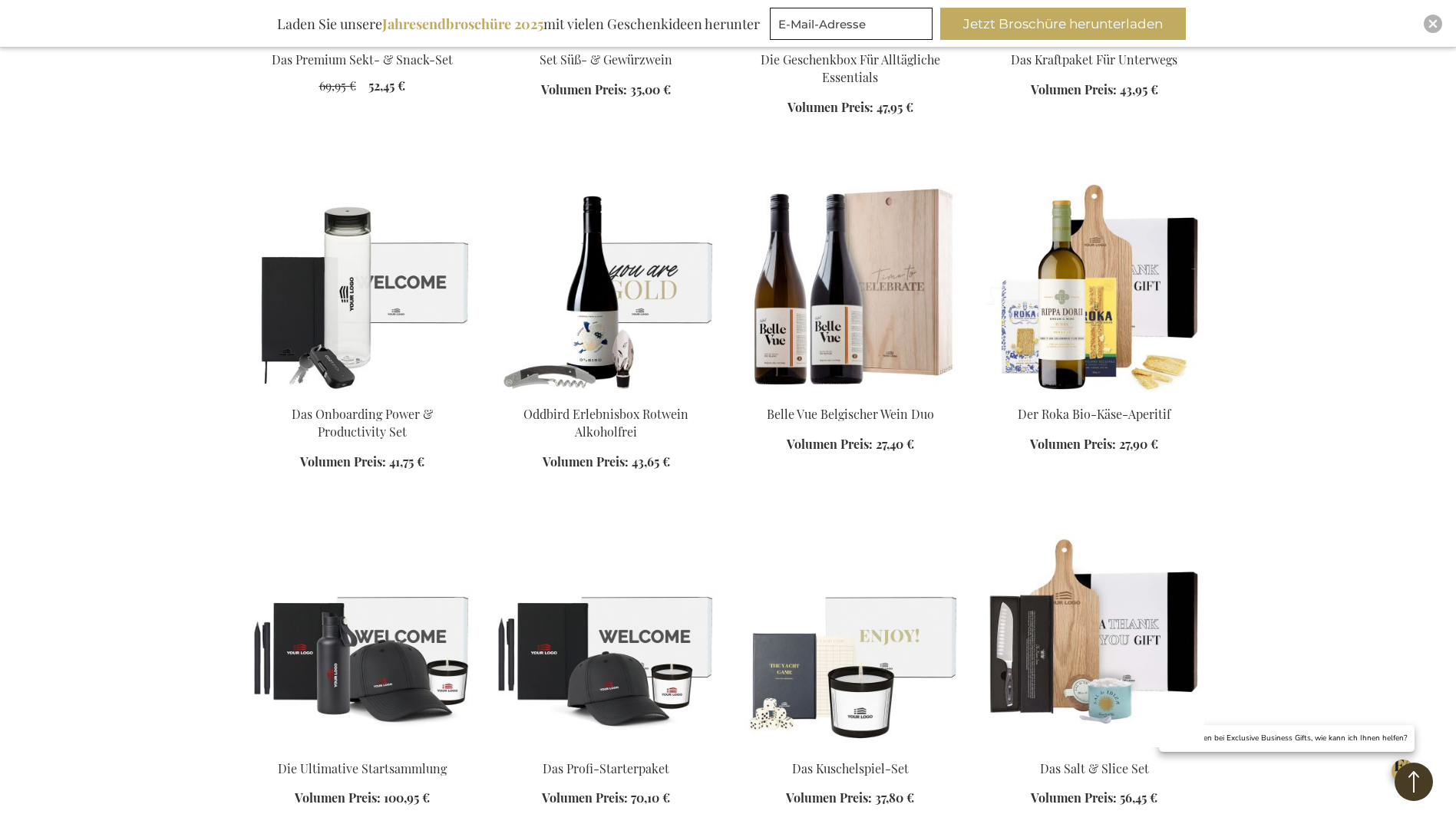
scroll to position [3682, 0]
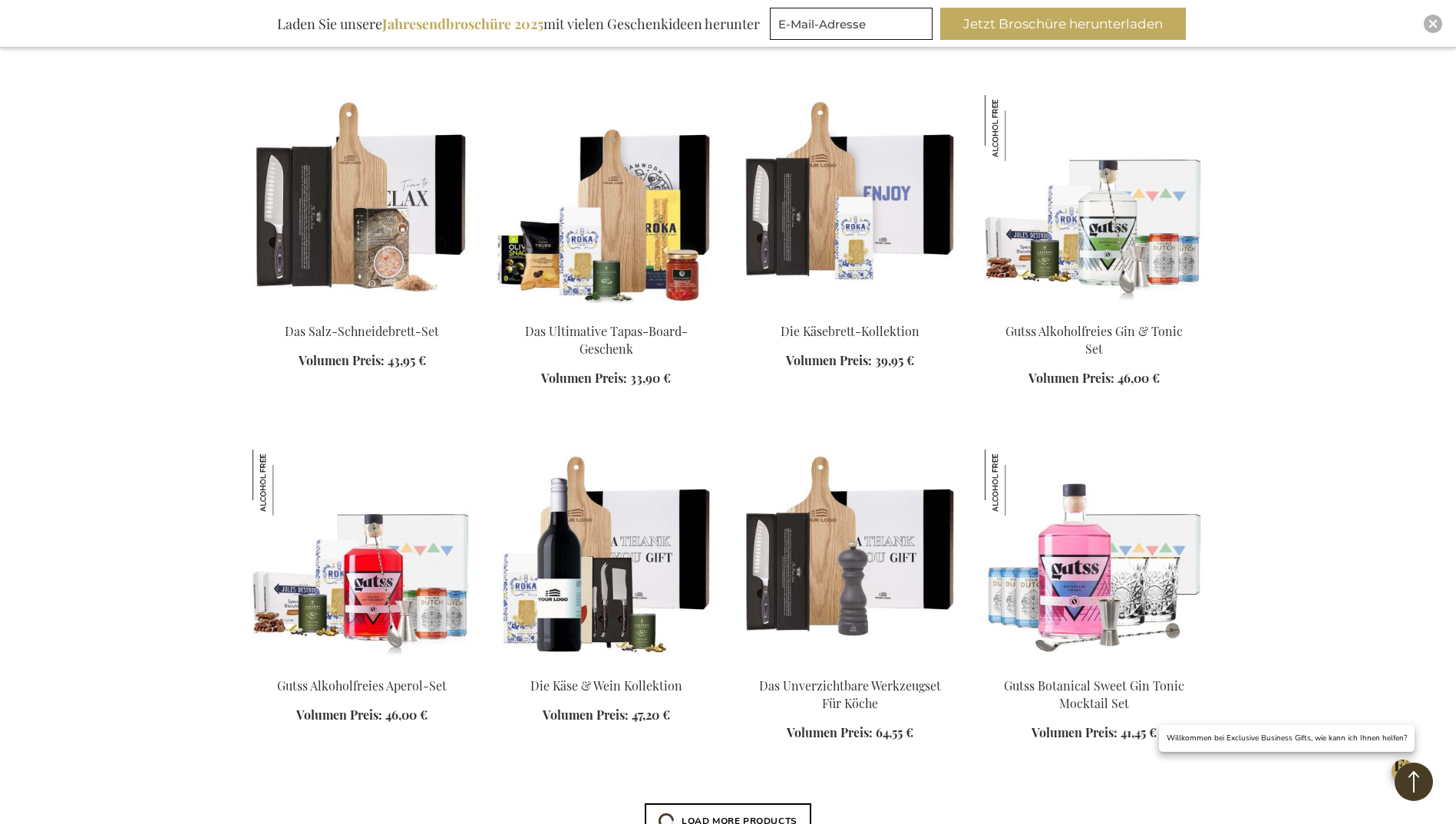
scroll to position [4219, 0]
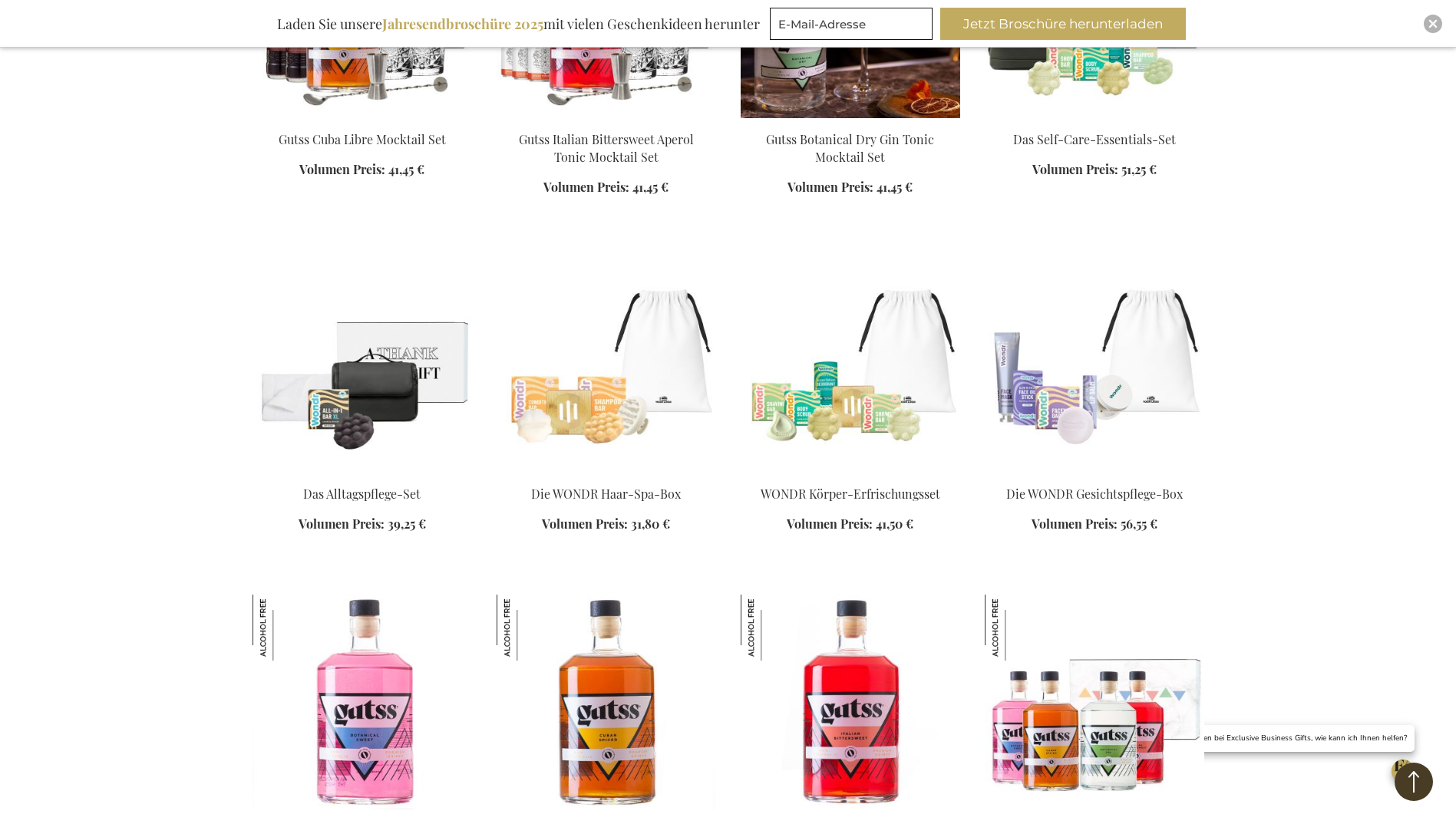
scroll to position [5139, 0]
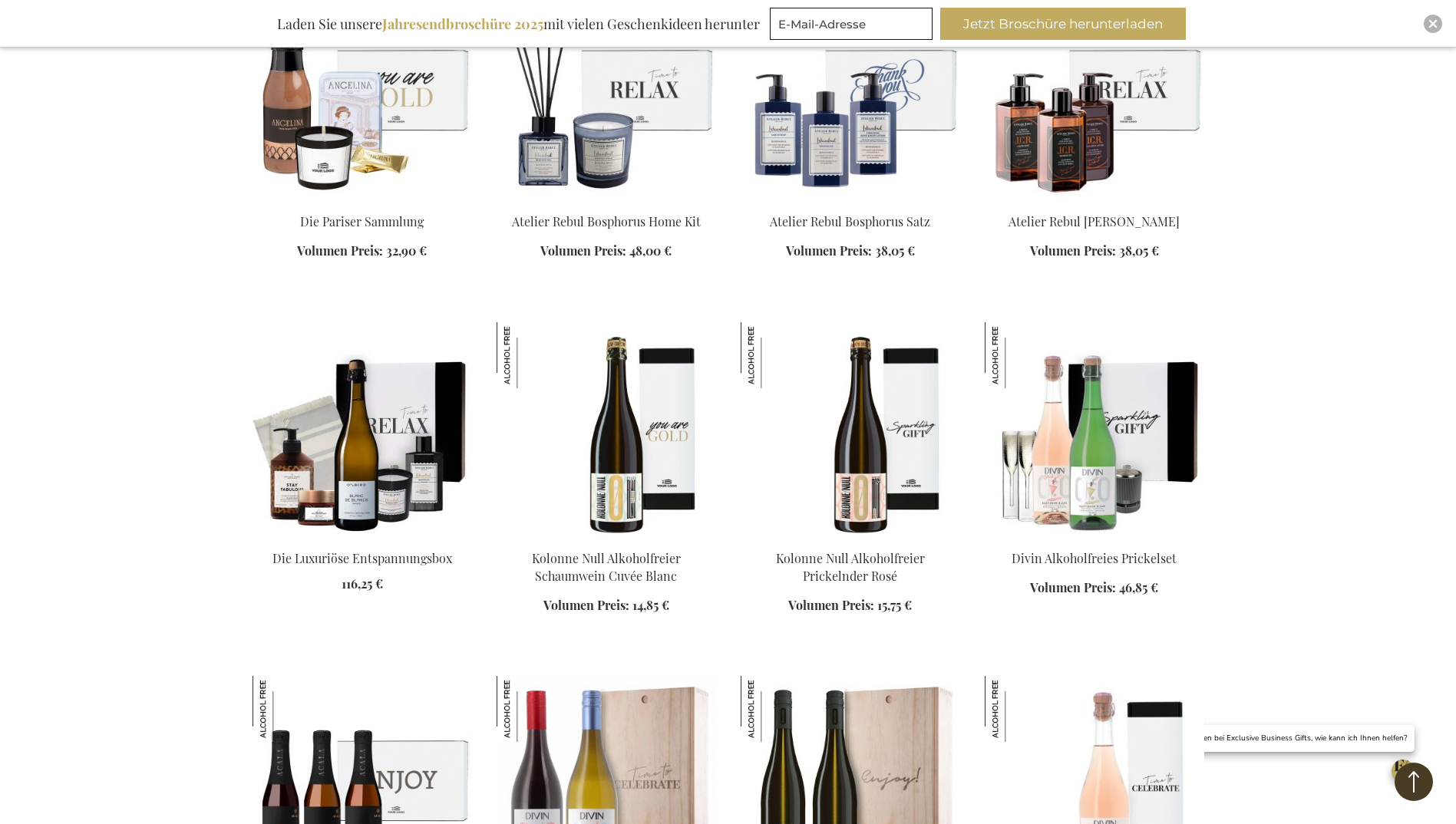
scroll to position [6519, 0]
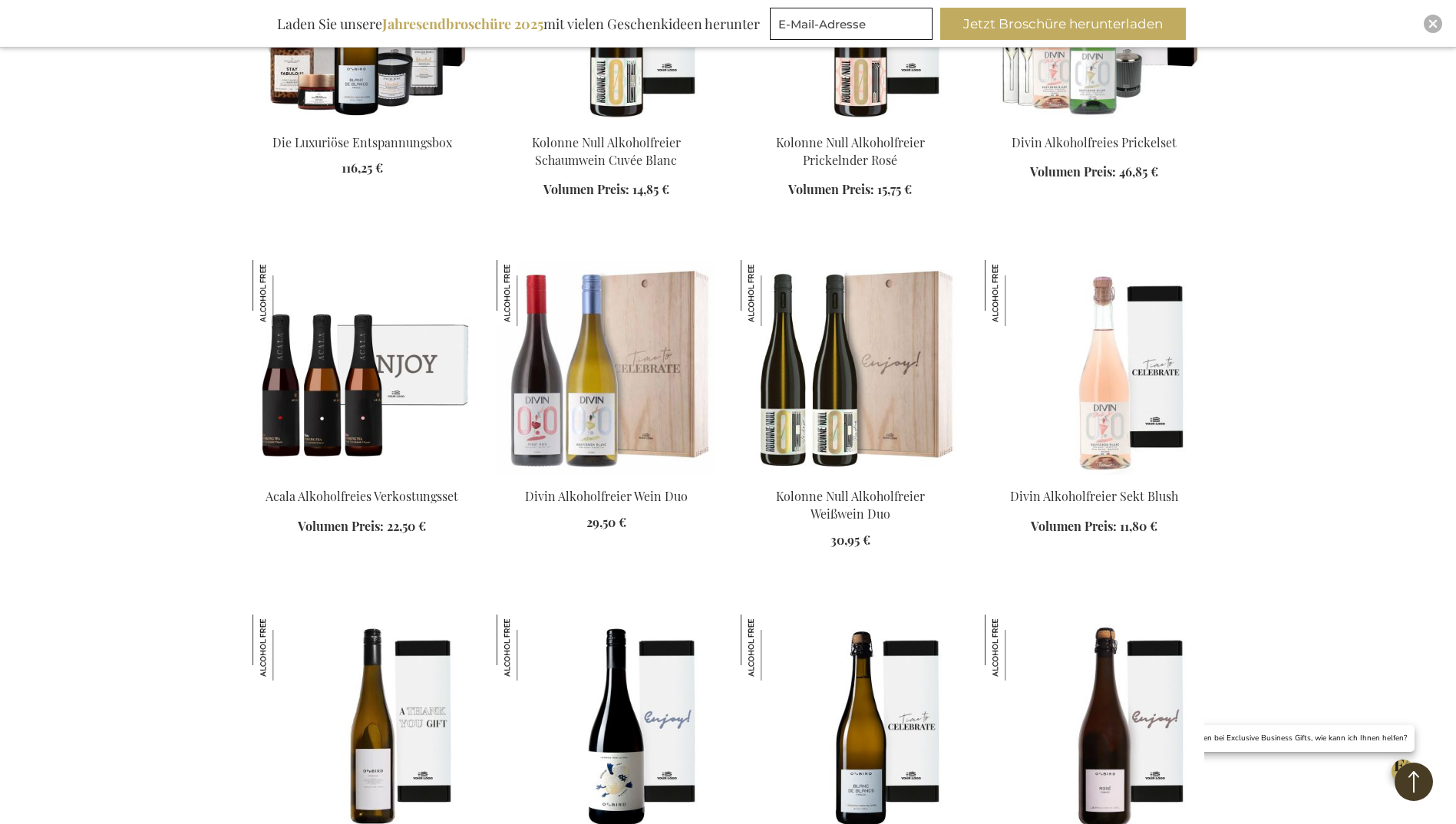
scroll to position [6826, 0]
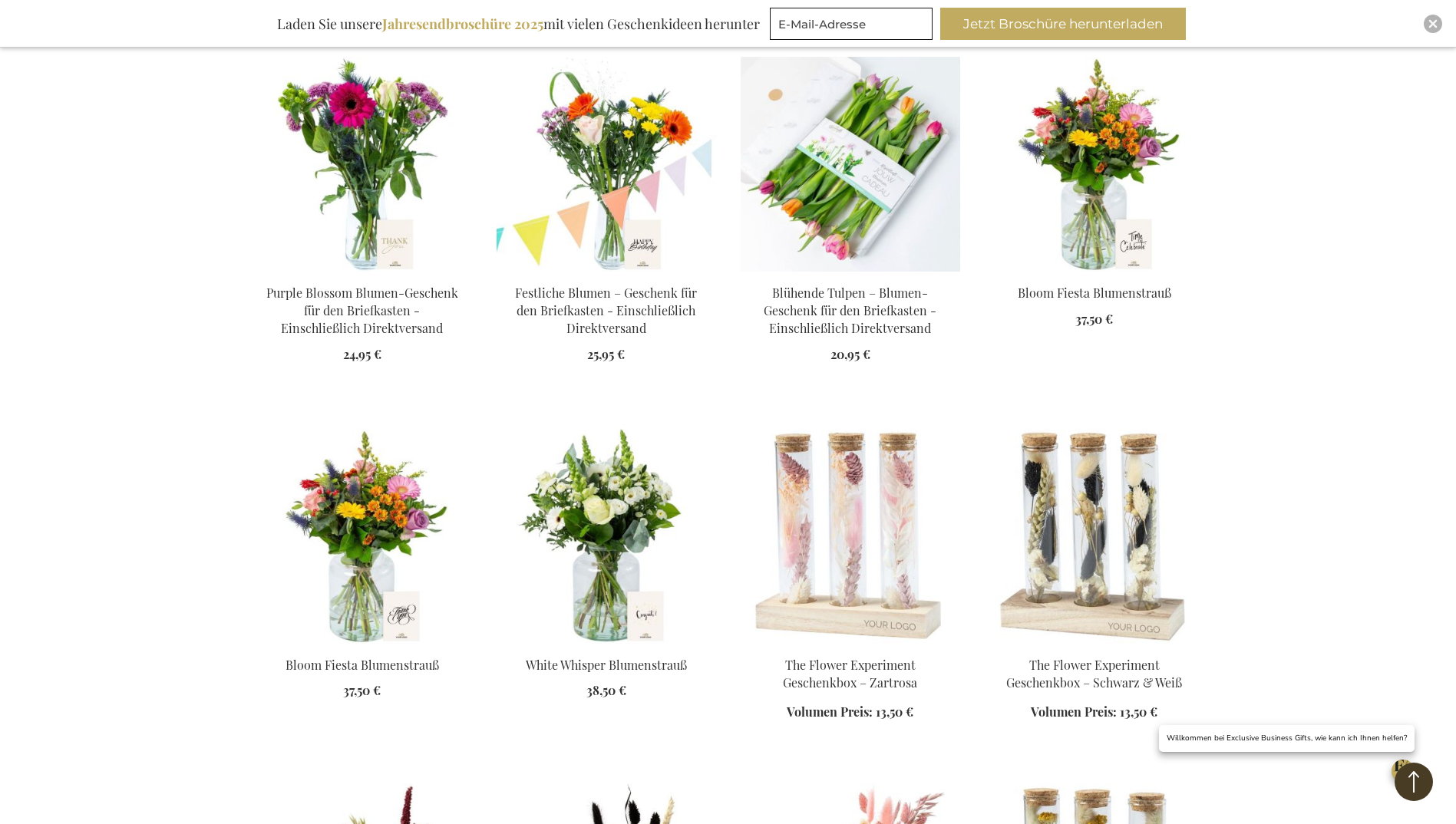
scroll to position [10201, 0]
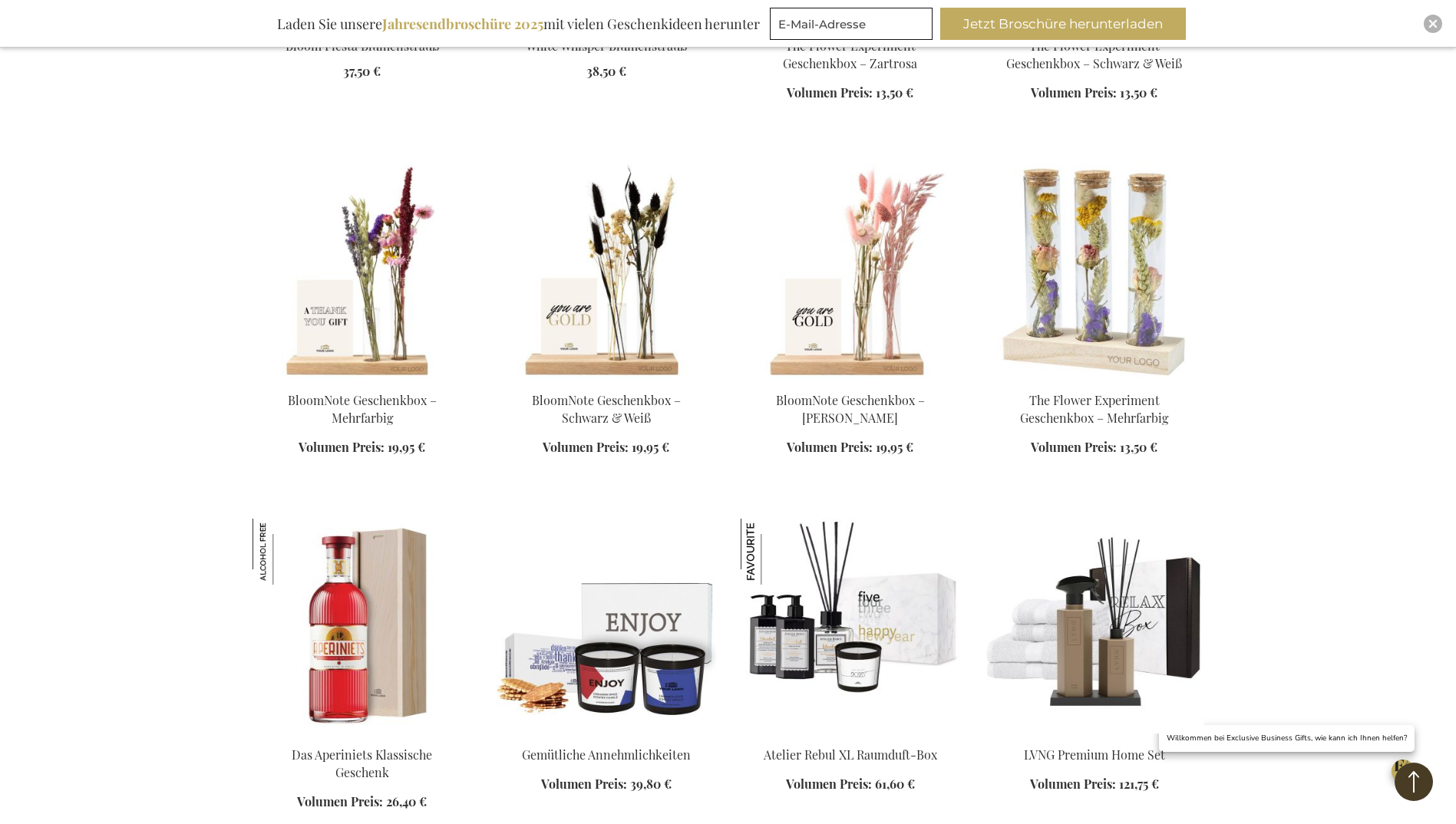
scroll to position [10738, 0]
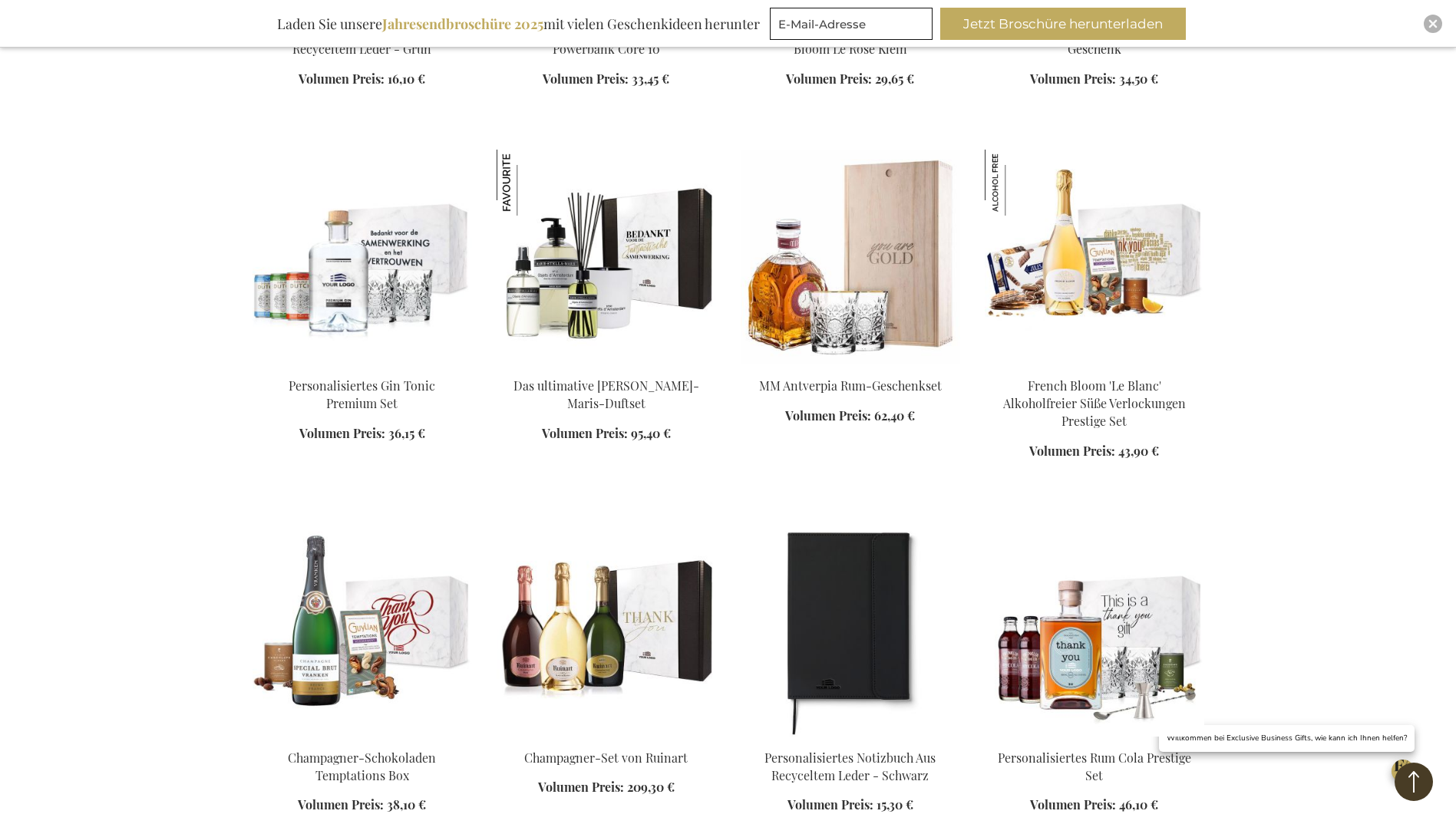
scroll to position [11889, 0]
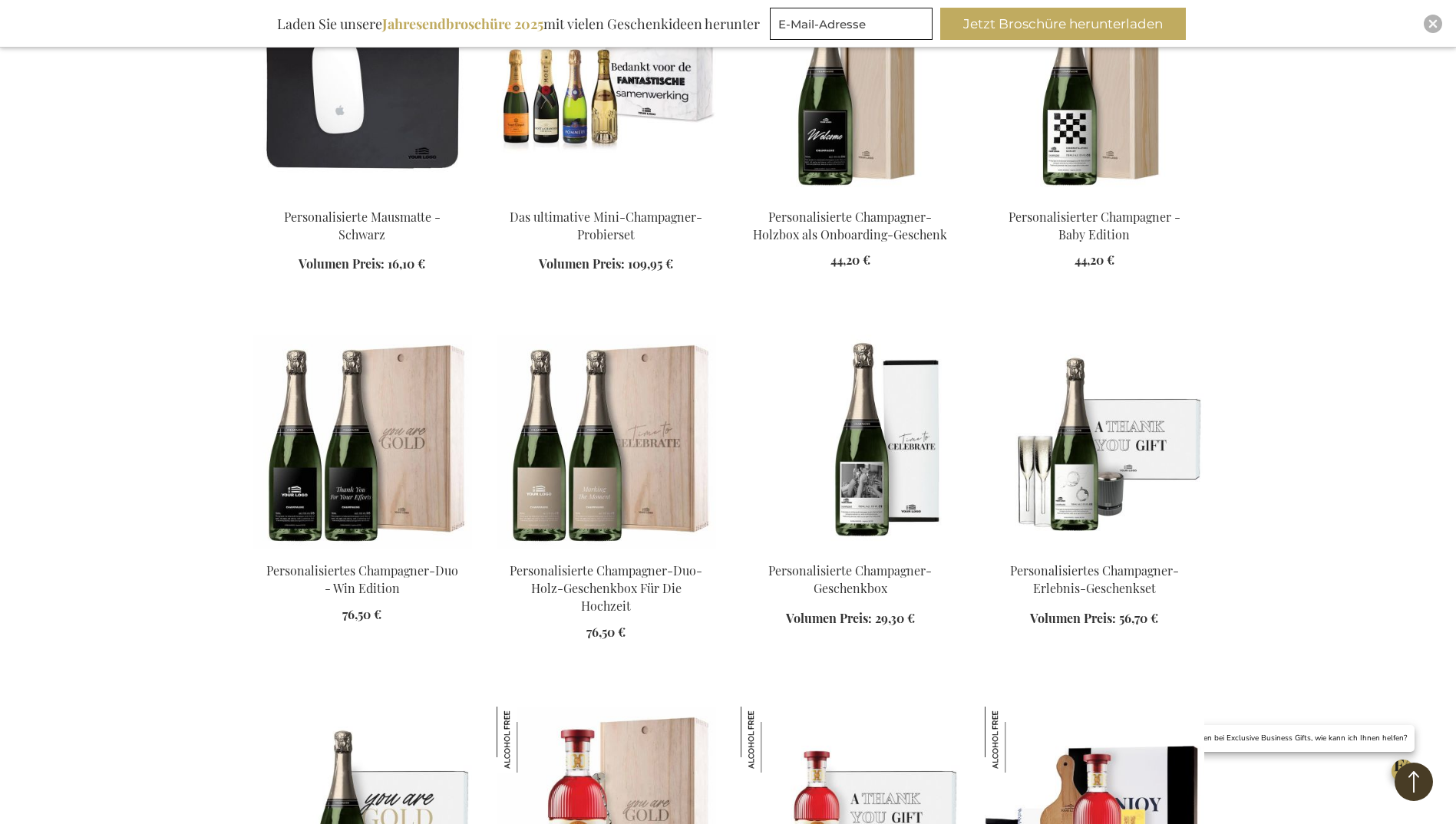
scroll to position [13423, 0]
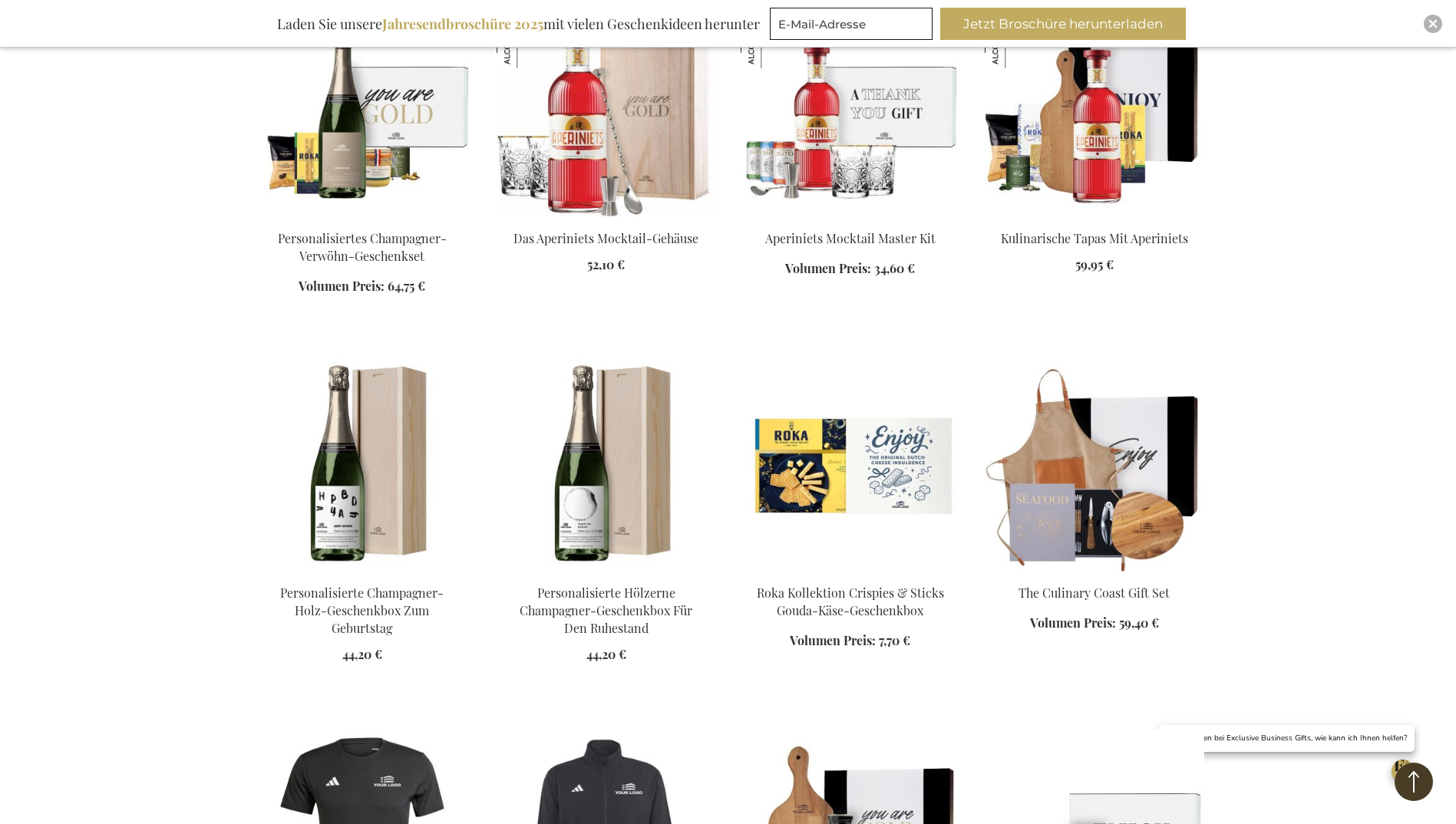
scroll to position [13883, 0]
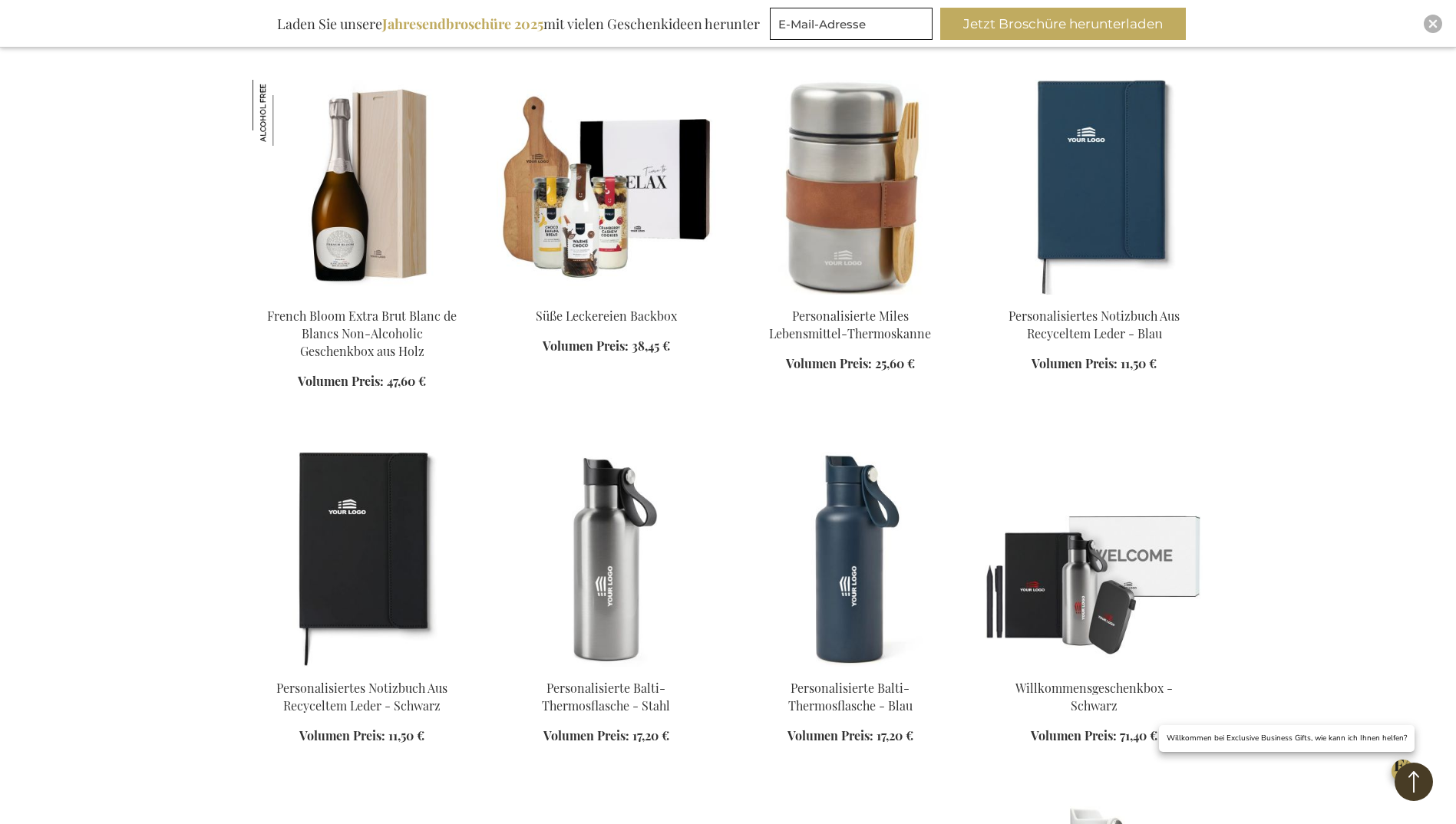
scroll to position [15723, 0]
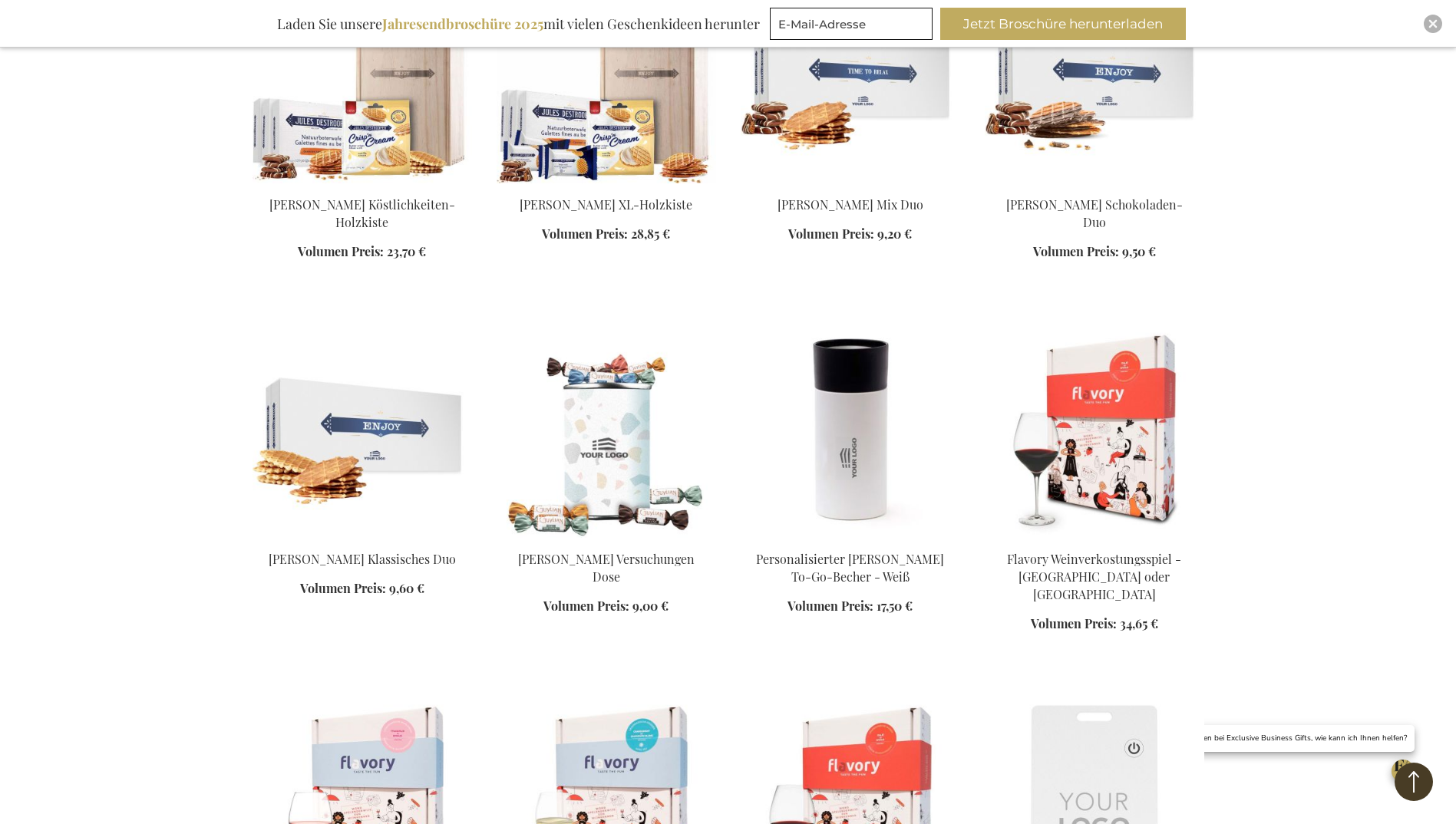
scroll to position [16874, 0]
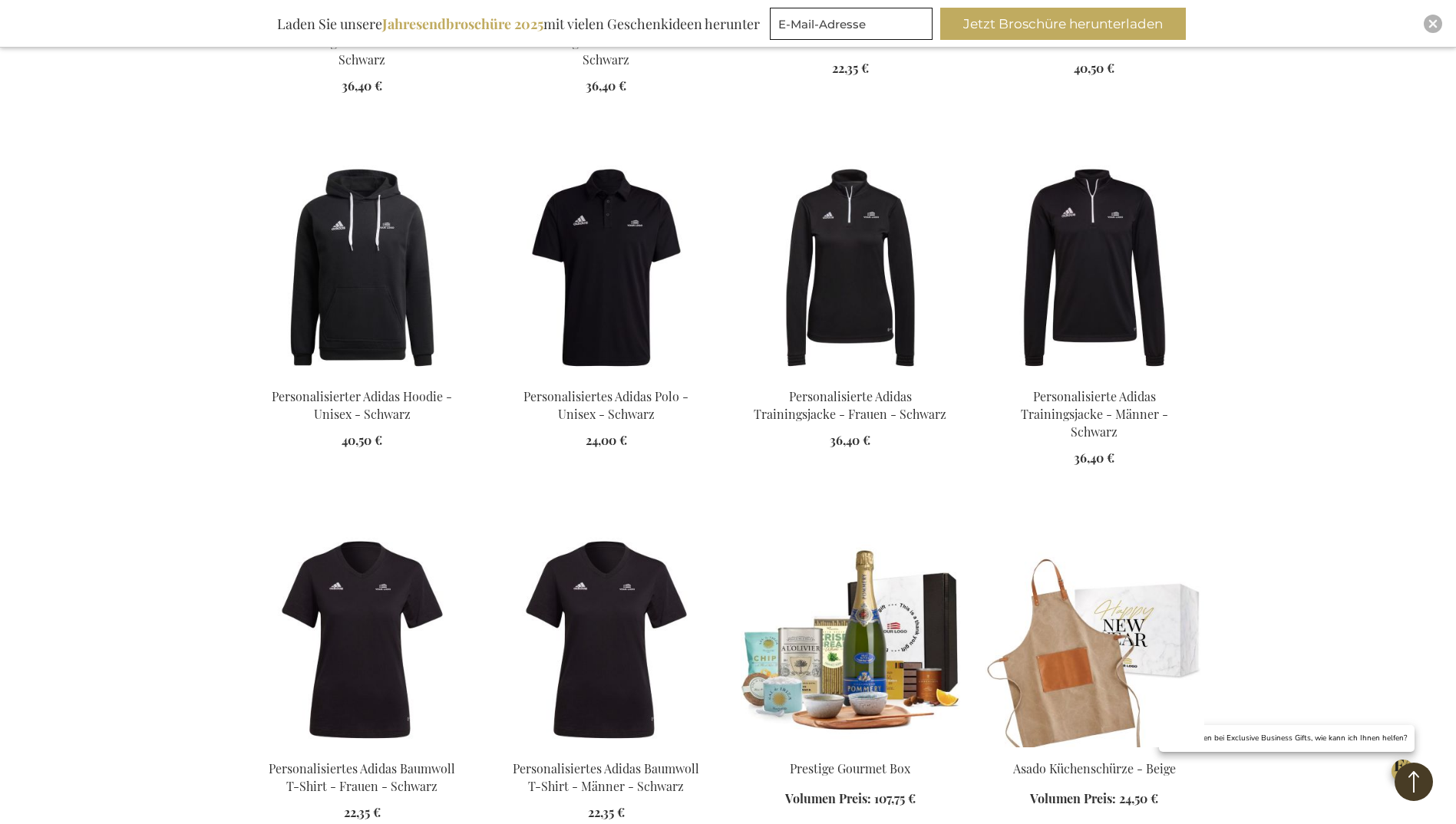
scroll to position [20633, 0]
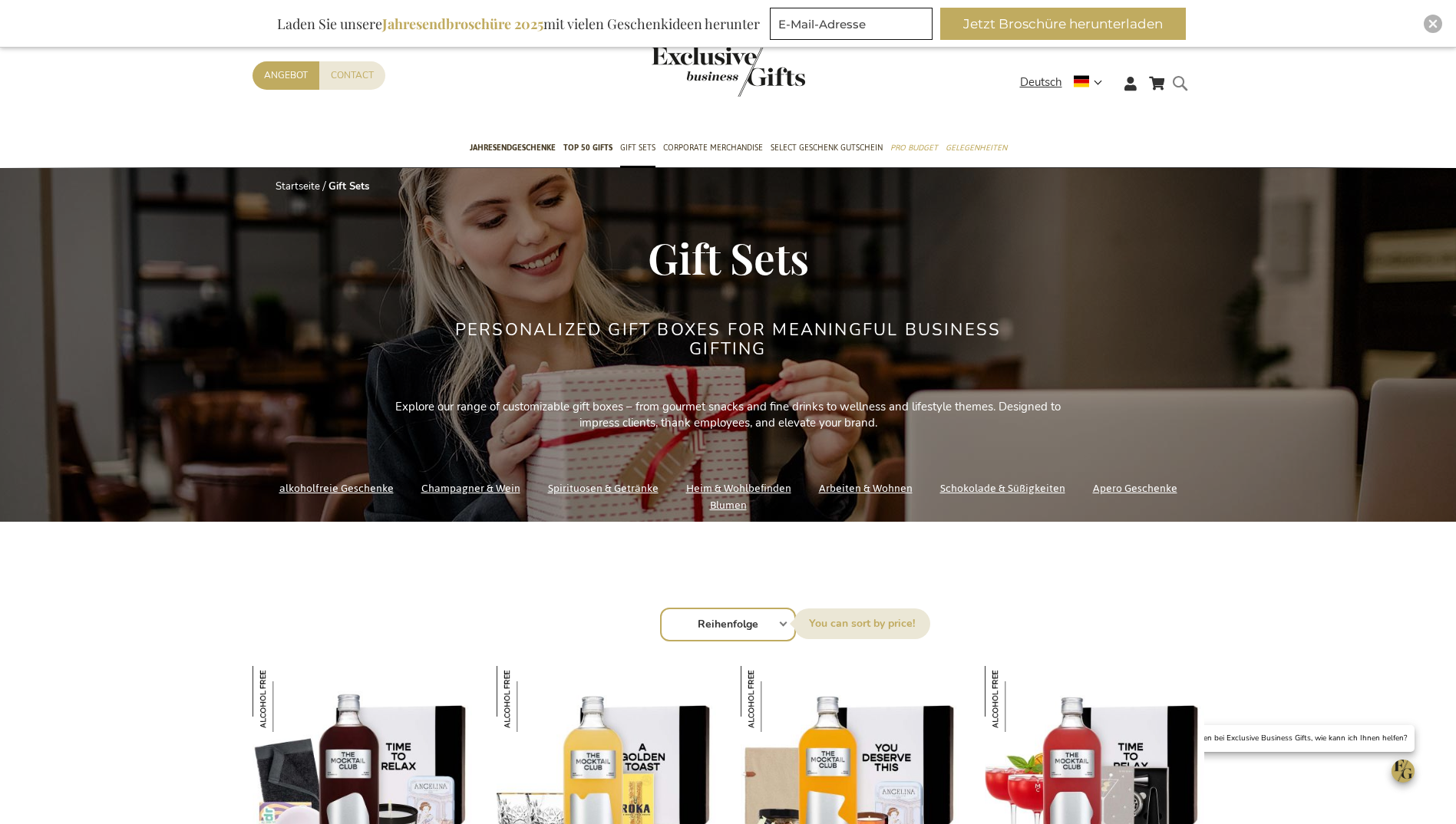
click at [1179, 80] on form "Search Search" at bounding box center [1184, 95] width 16 height 44
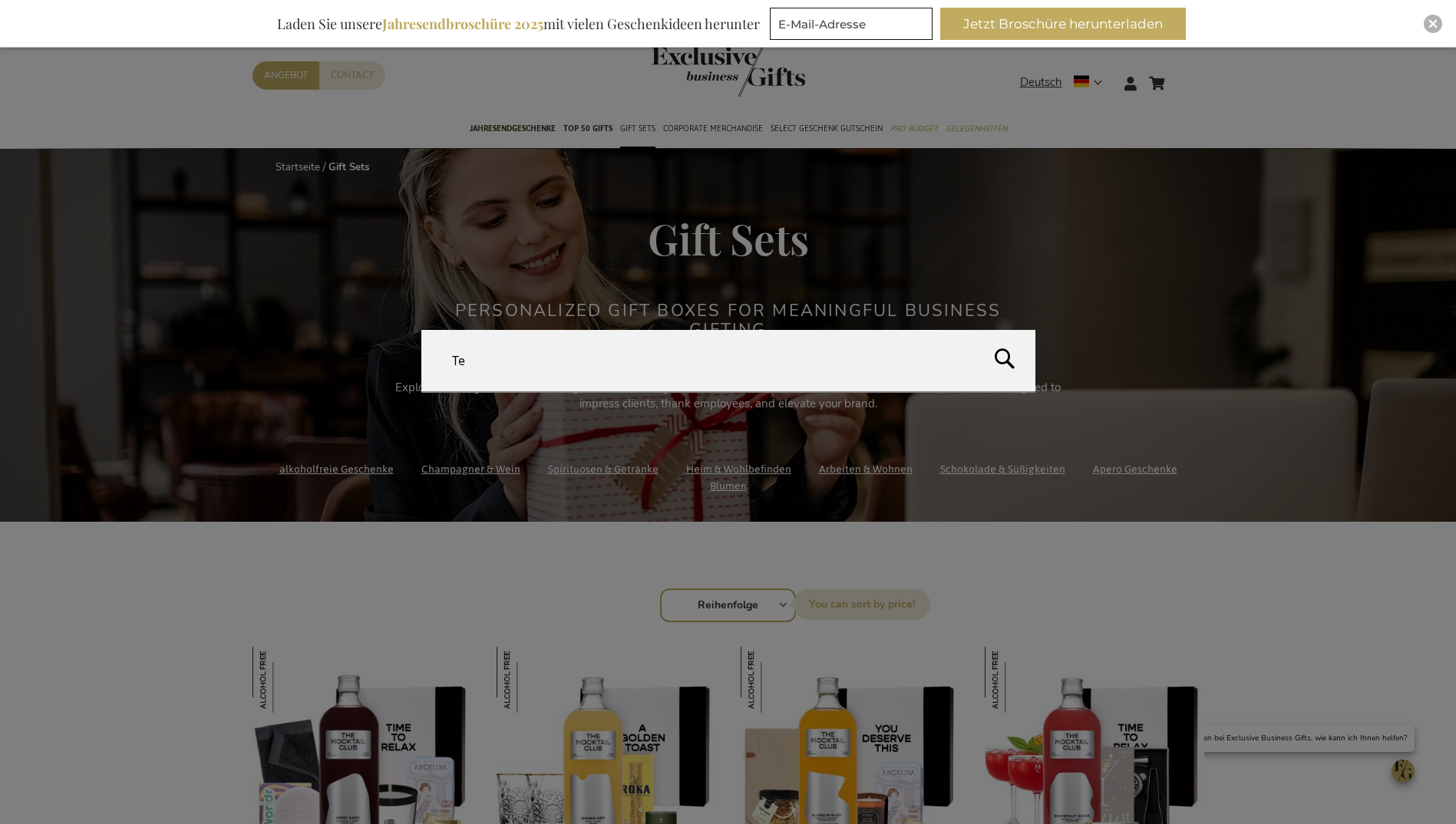
type input "Tee"
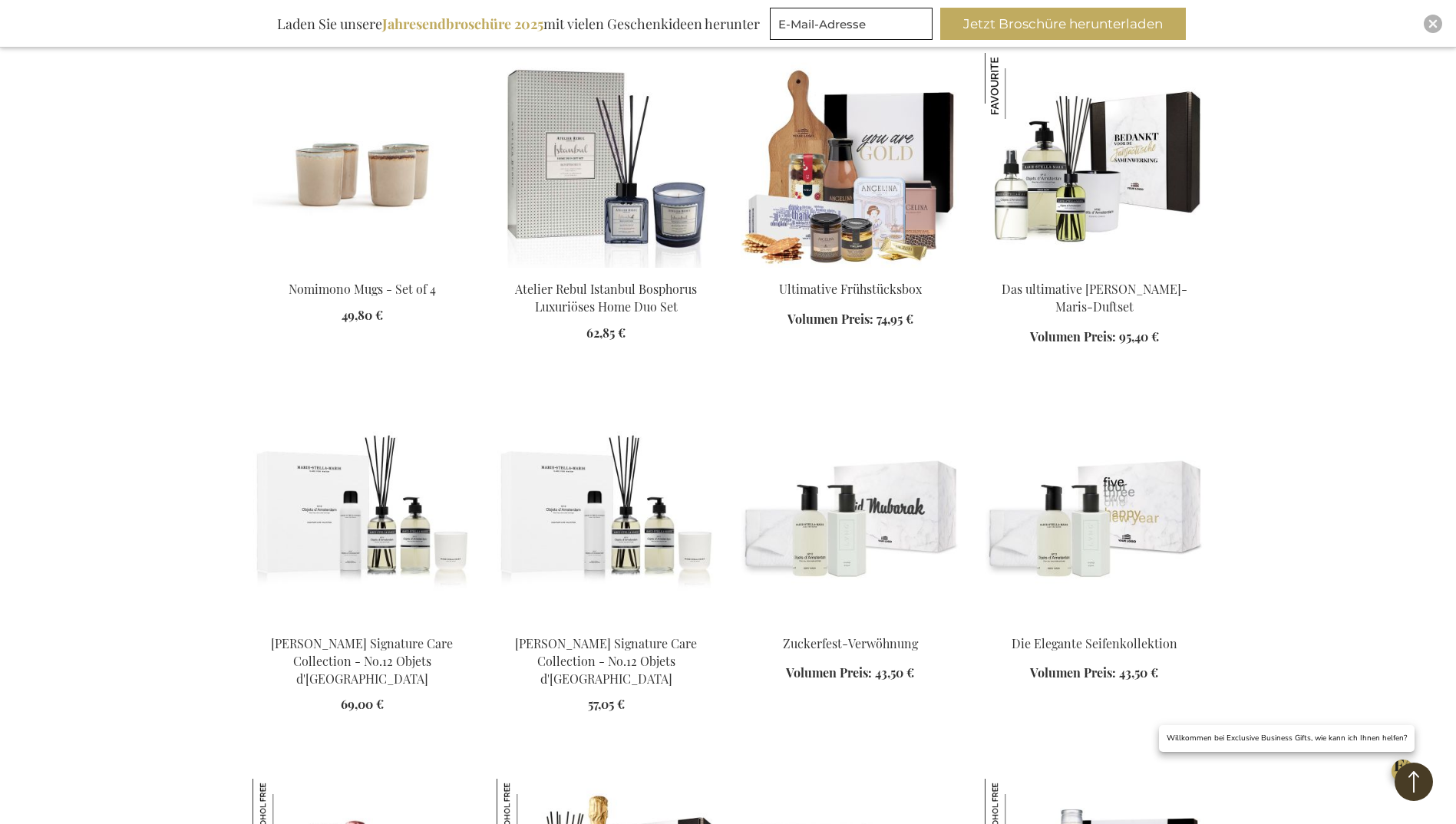
scroll to position [1457, 0]
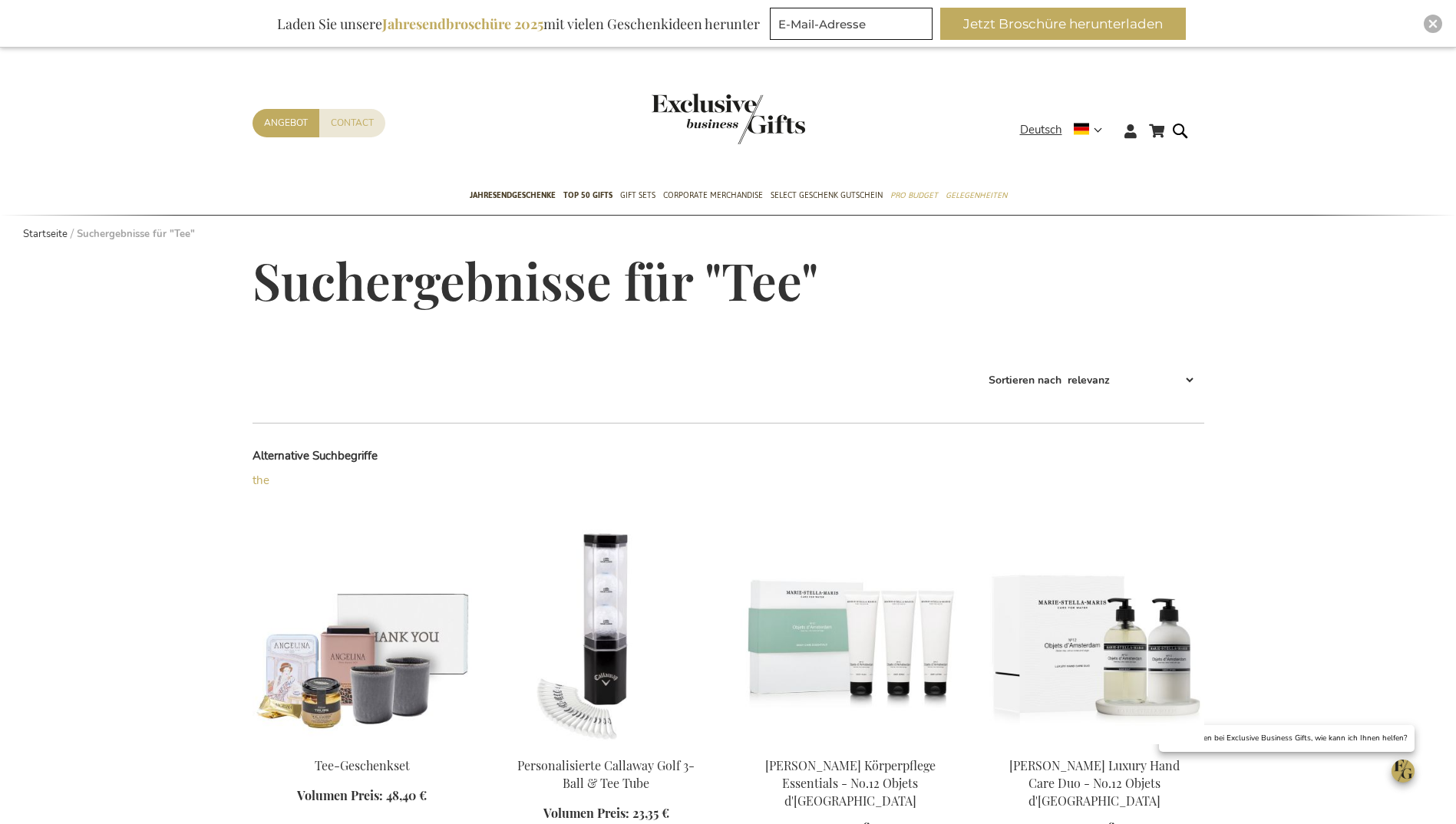
click at [315, 648] on img at bounding box center [362, 636] width 220 height 214
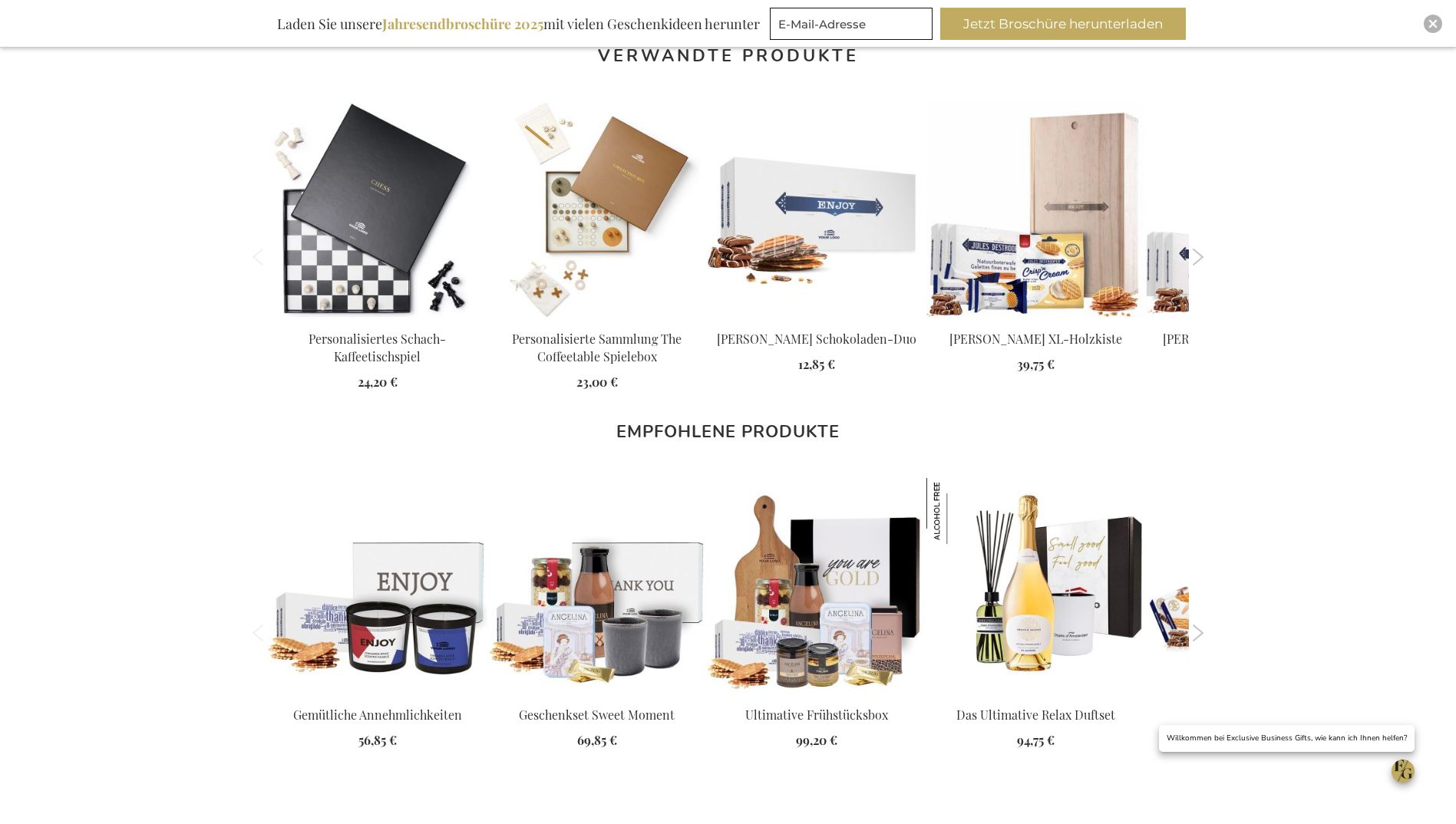
scroll to position [1611, 0]
